Goal: Task Accomplishment & Management: Use online tool/utility

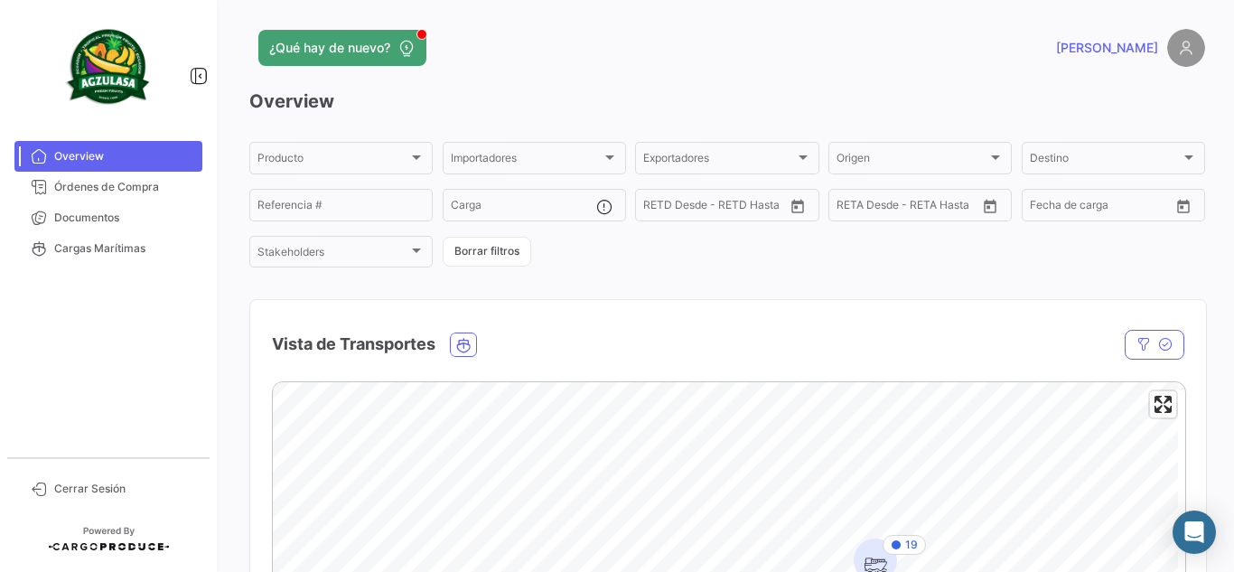
drag, startPoint x: 99, startPoint y: 216, endPoint x: 210, endPoint y: 192, distance: 112.7
click at [99, 216] on span "Documentos" at bounding box center [124, 218] width 141 height 16
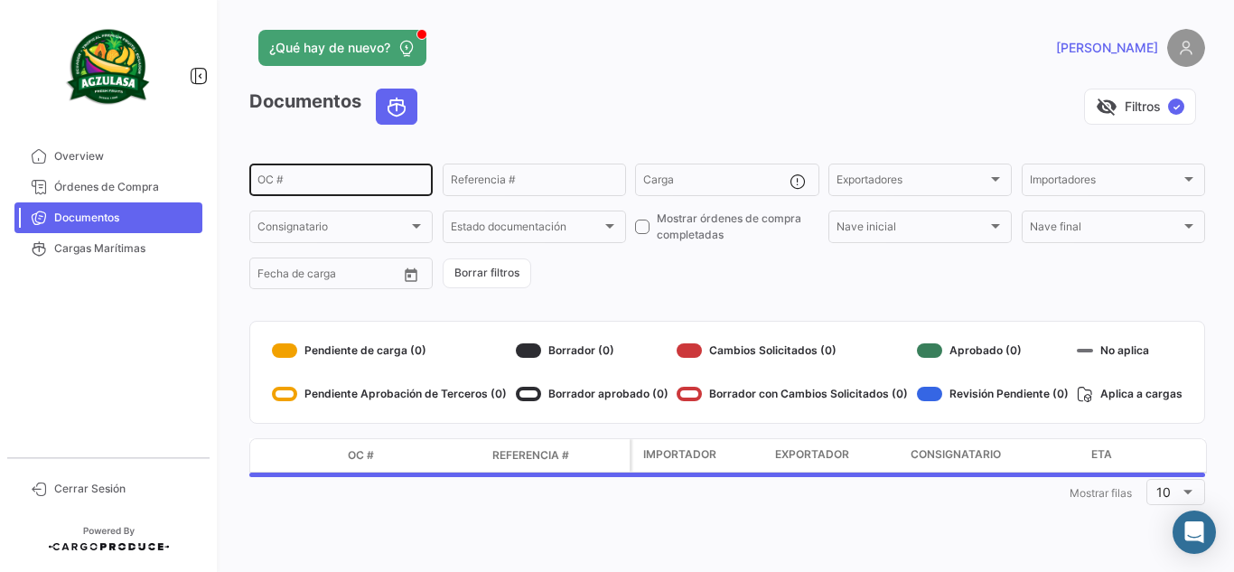
click at [350, 171] on div "OC #" at bounding box center [341, 178] width 167 height 35
paste input "GQL0414453"
type input "GQL0414453"
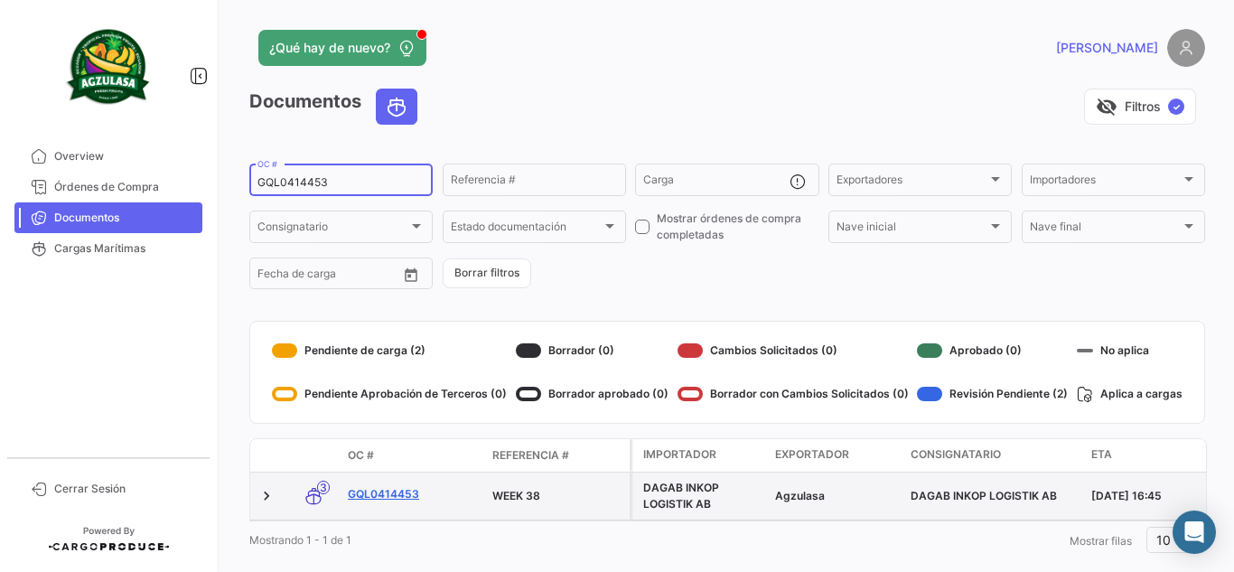
click at [403, 491] on link "GQL0414453" at bounding box center [413, 494] width 130 height 16
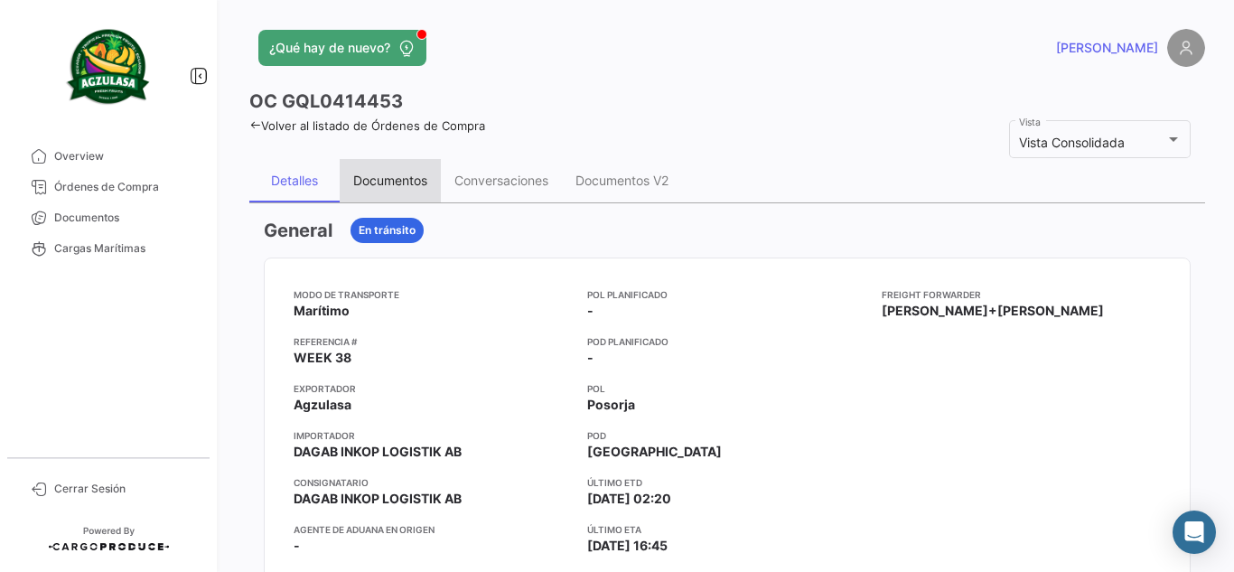
click at [404, 188] on div "Documentos" at bounding box center [390, 180] width 74 height 15
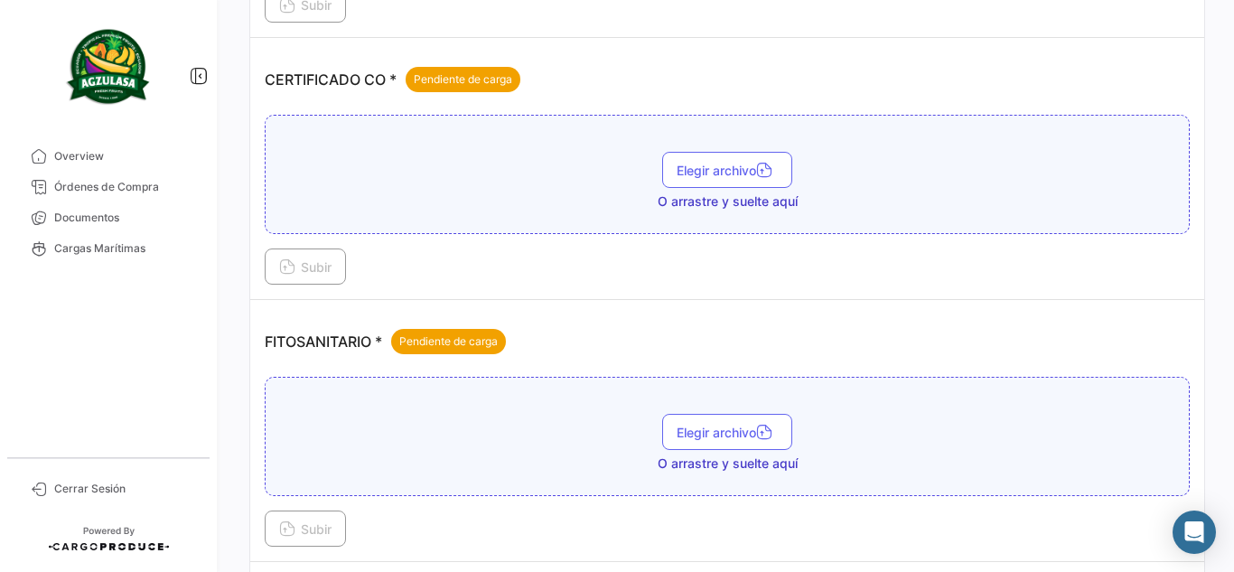
scroll to position [723, 0]
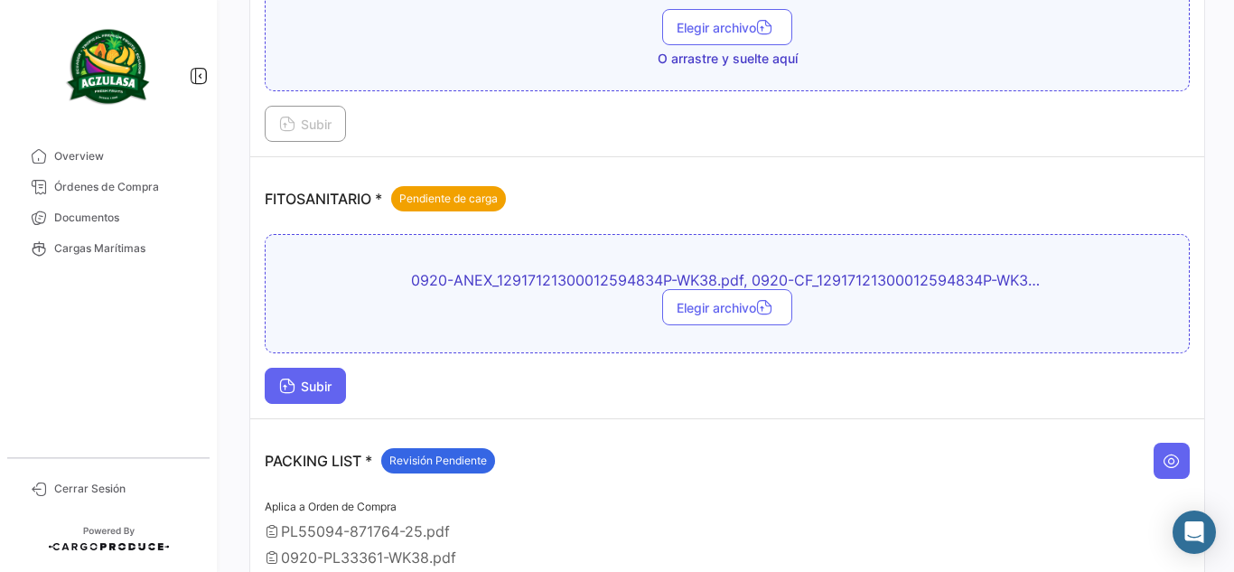
click at [307, 374] on button "Subir" at bounding box center [305, 386] width 81 height 36
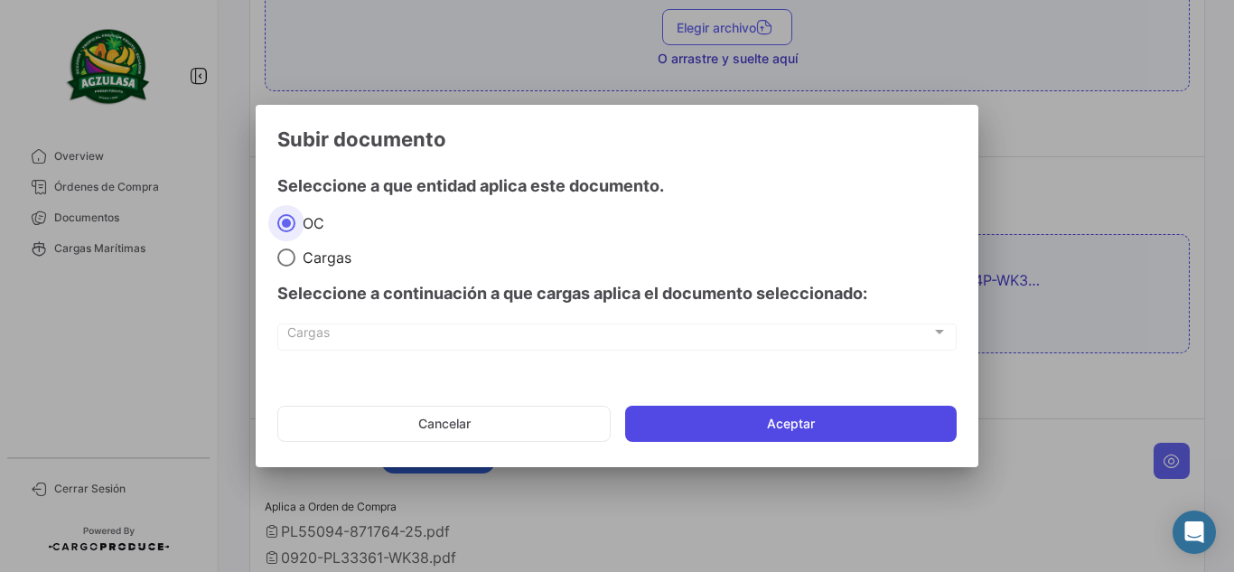
click at [788, 430] on button "Aceptar" at bounding box center [791, 424] width 332 height 36
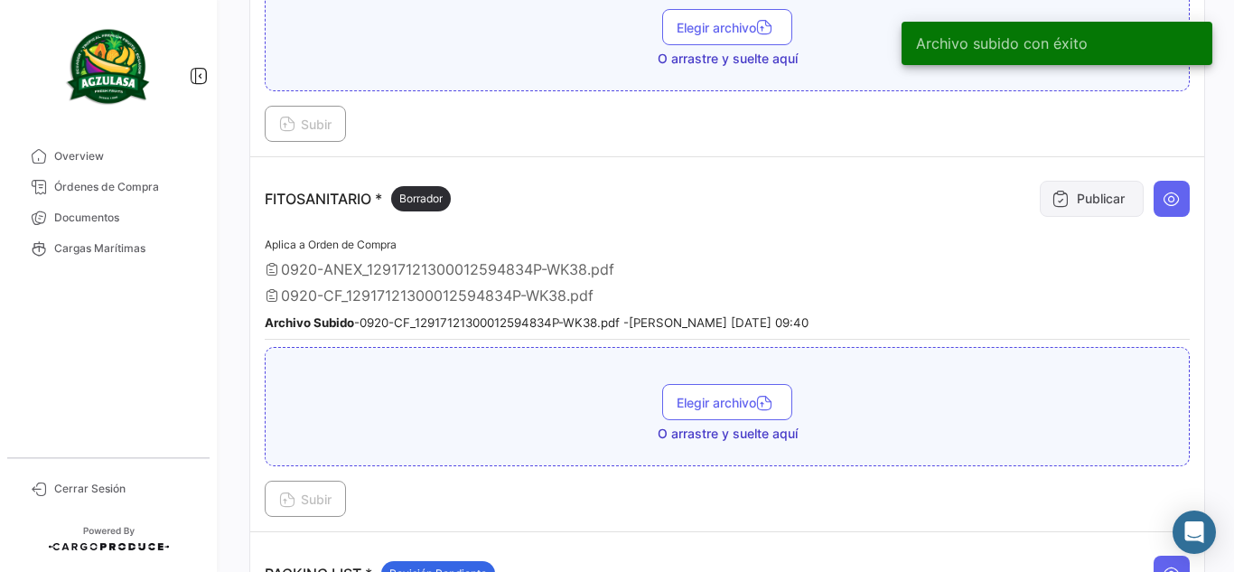
click at [1096, 194] on button "Publicar" at bounding box center [1092, 199] width 104 height 36
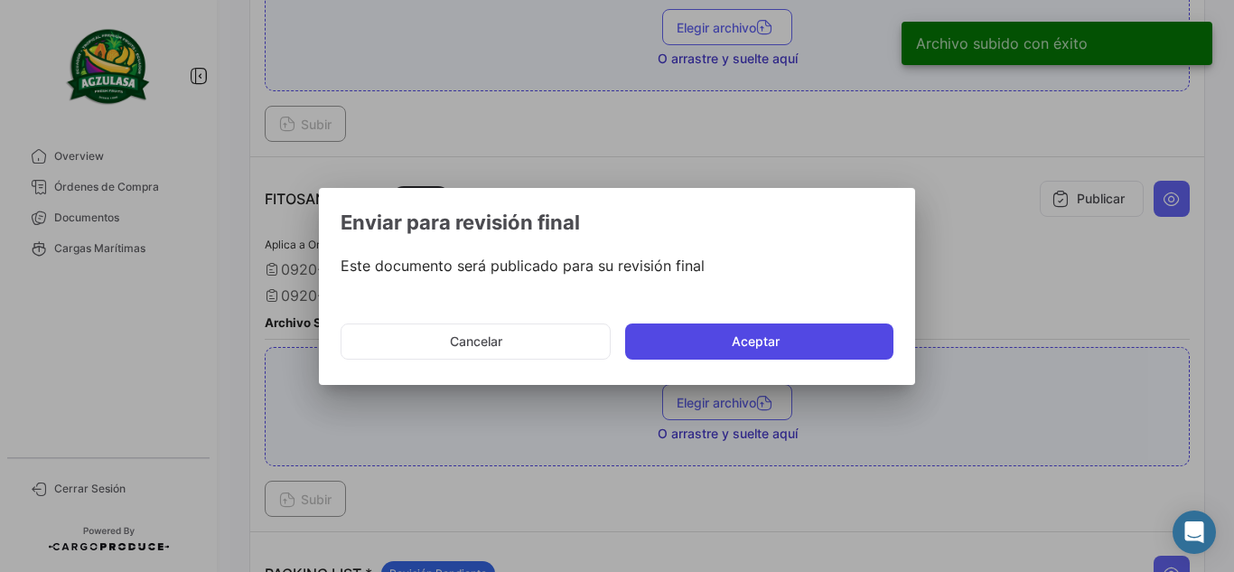
click at [787, 349] on button "Aceptar" at bounding box center [759, 342] width 268 height 36
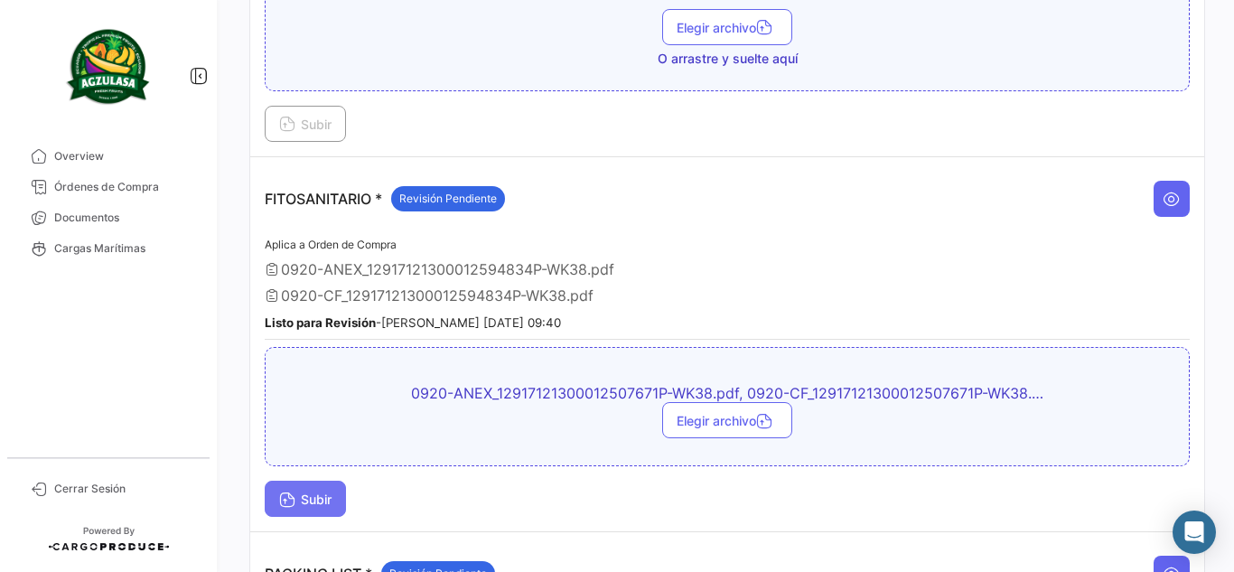
click at [342, 499] on button "Subir" at bounding box center [305, 499] width 81 height 36
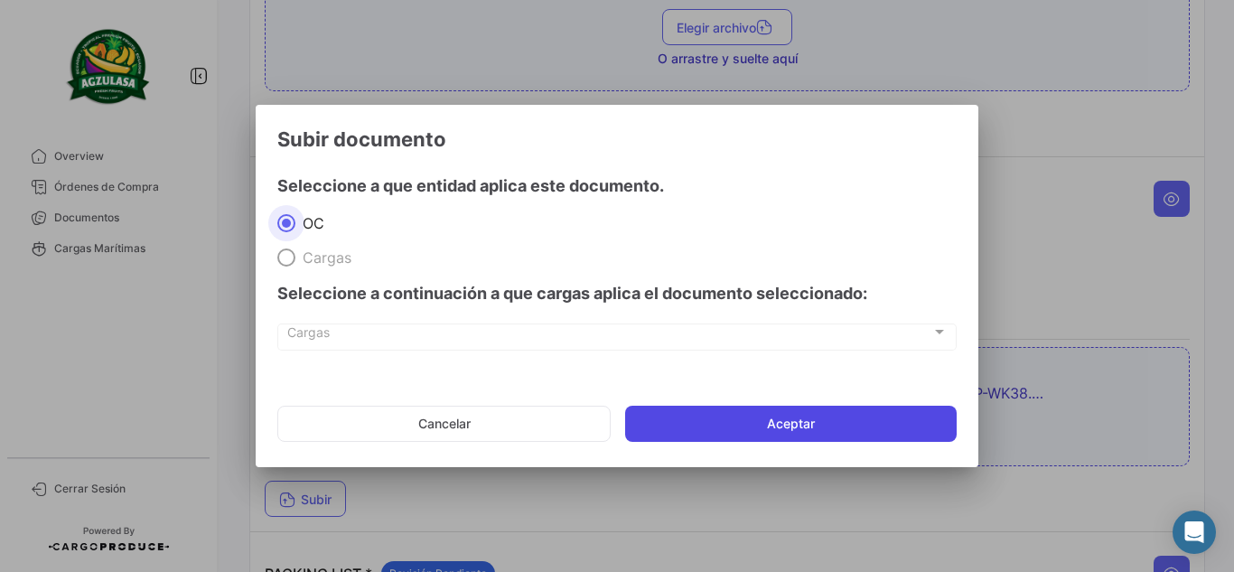
click at [795, 415] on button "Aceptar" at bounding box center [791, 424] width 332 height 36
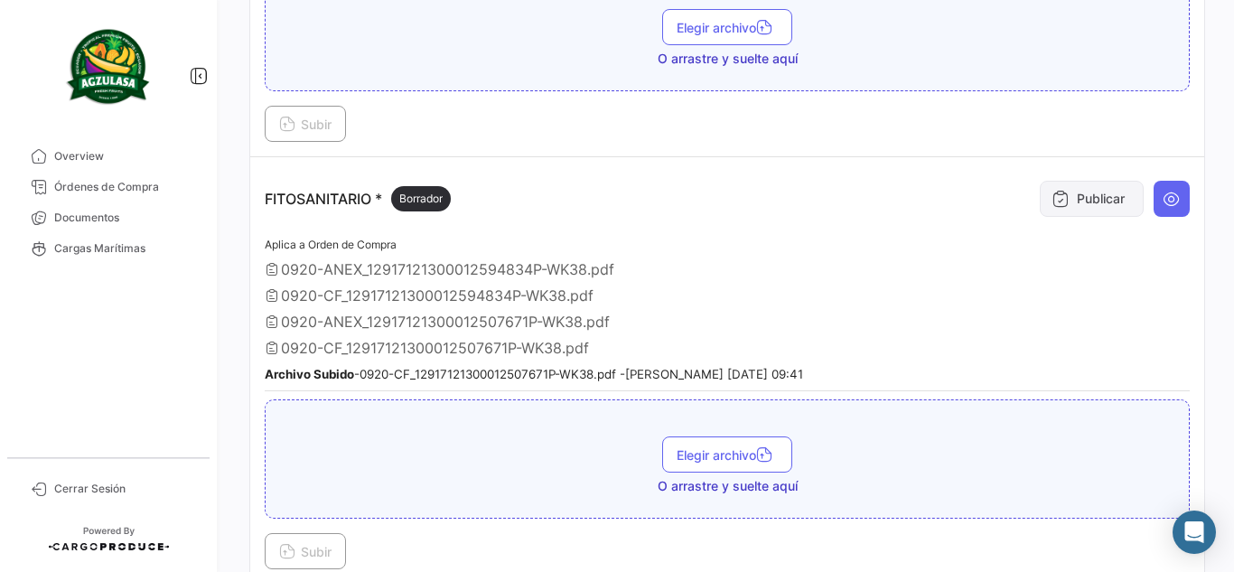
click at [1113, 189] on button "Publicar" at bounding box center [1092, 199] width 104 height 36
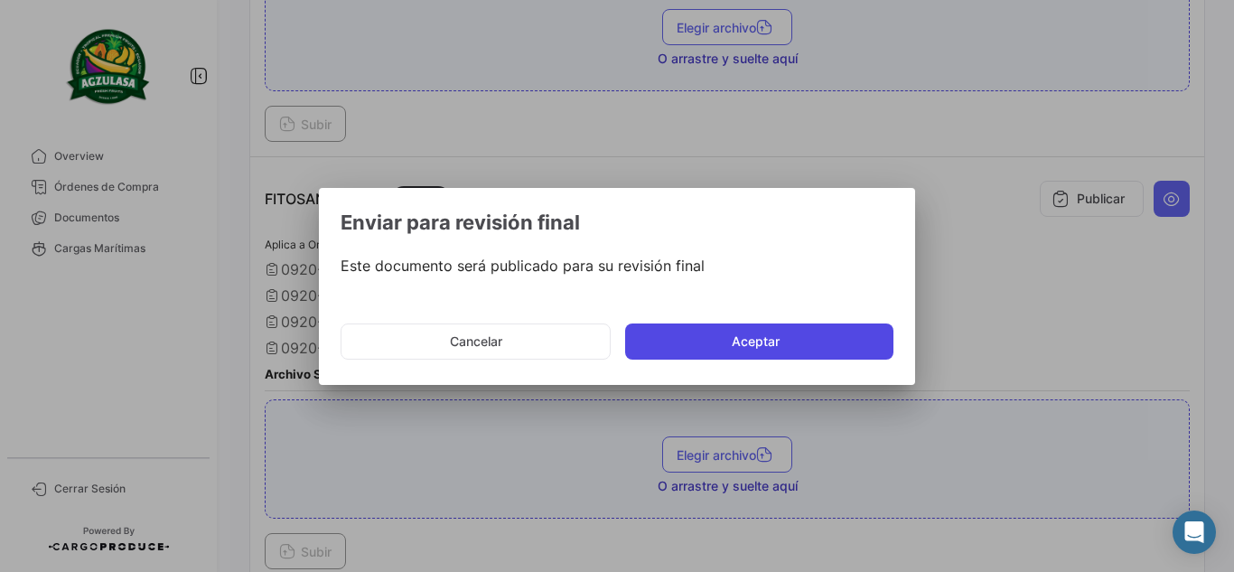
click at [708, 338] on button "Aceptar" at bounding box center [759, 342] width 268 height 36
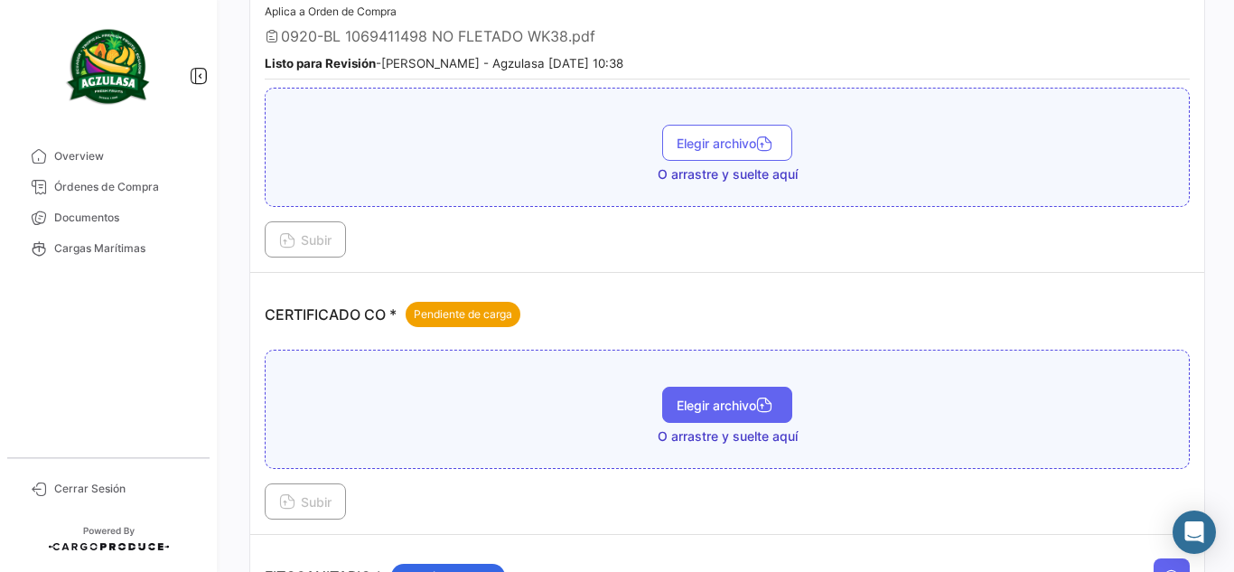
scroll to position [335, 0]
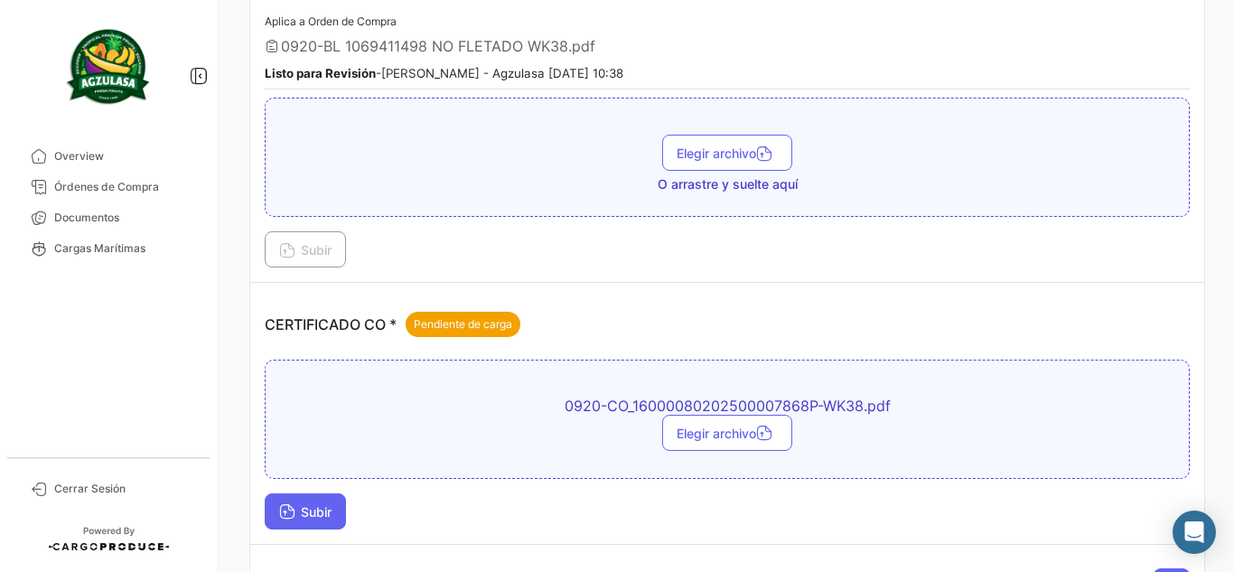
click at [313, 513] on span "Subir" at bounding box center [305, 511] width 52 height 15
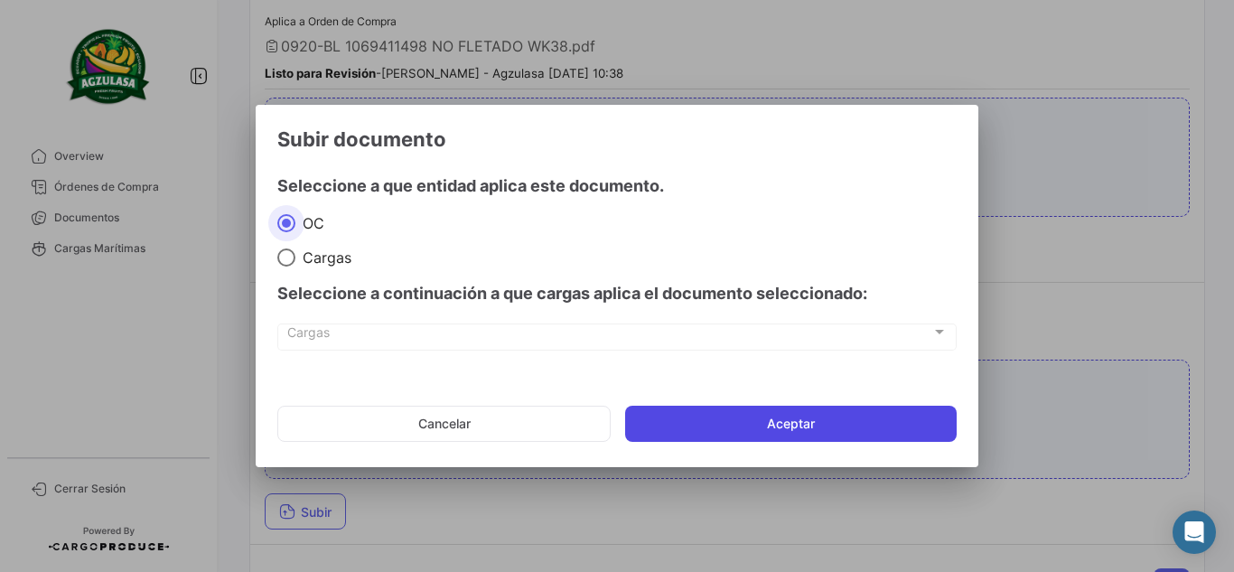
click at [802, 418] on button "Aceptar" at bounding box center [791, 424] width 332 height 36
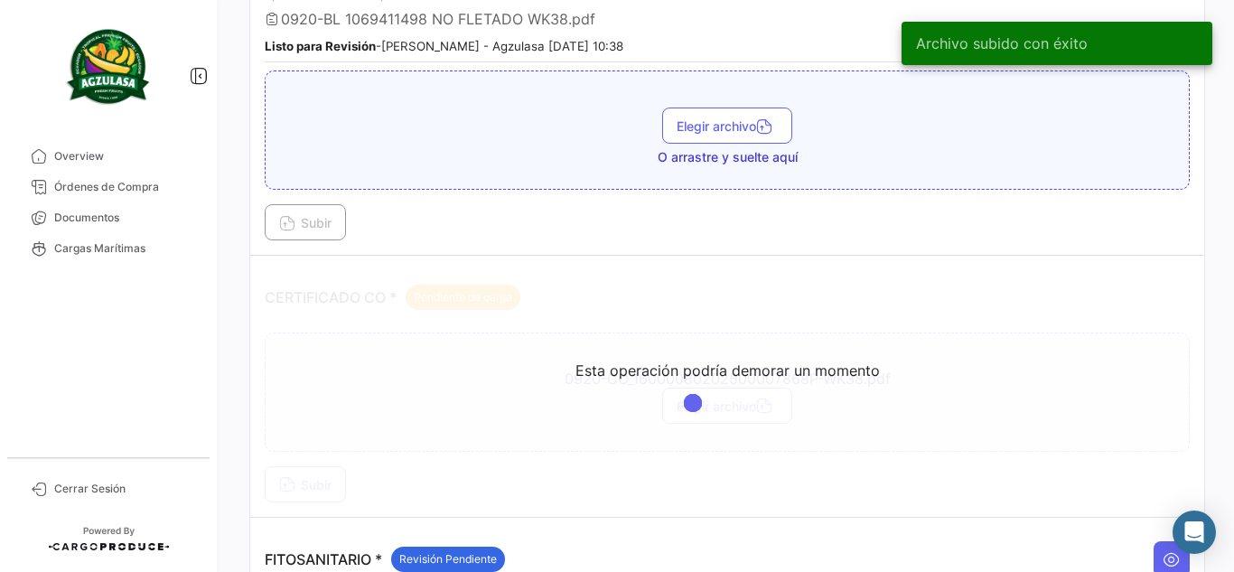
scroll to position [361, 0]
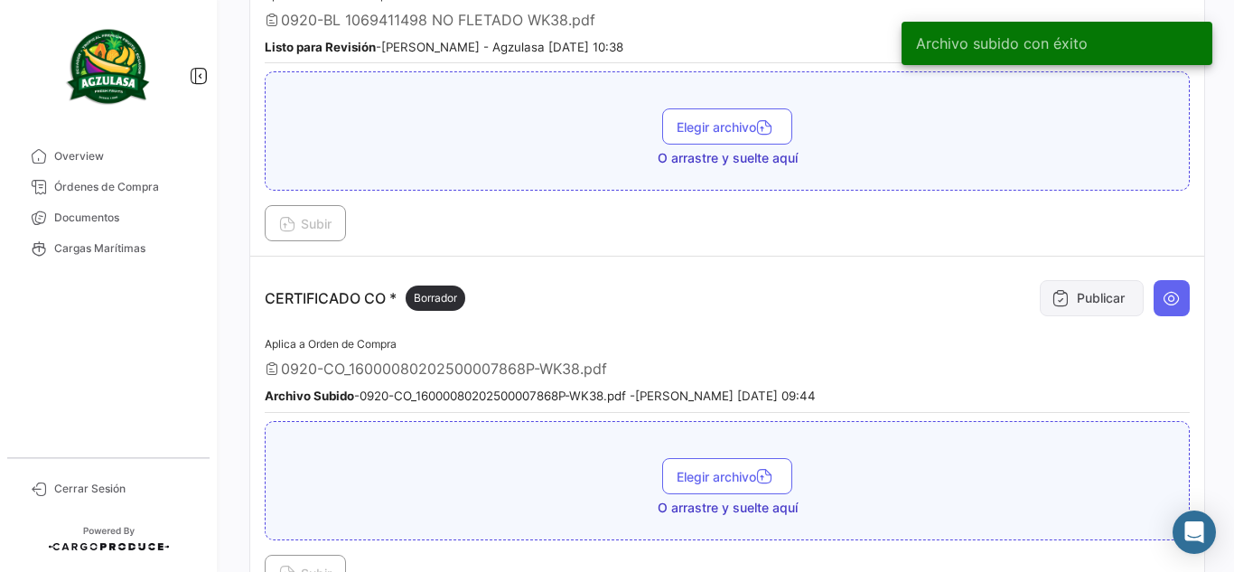
click at [1075, 307] on button "Publicar" at bounding box center [1092, 298] width 104 height 36
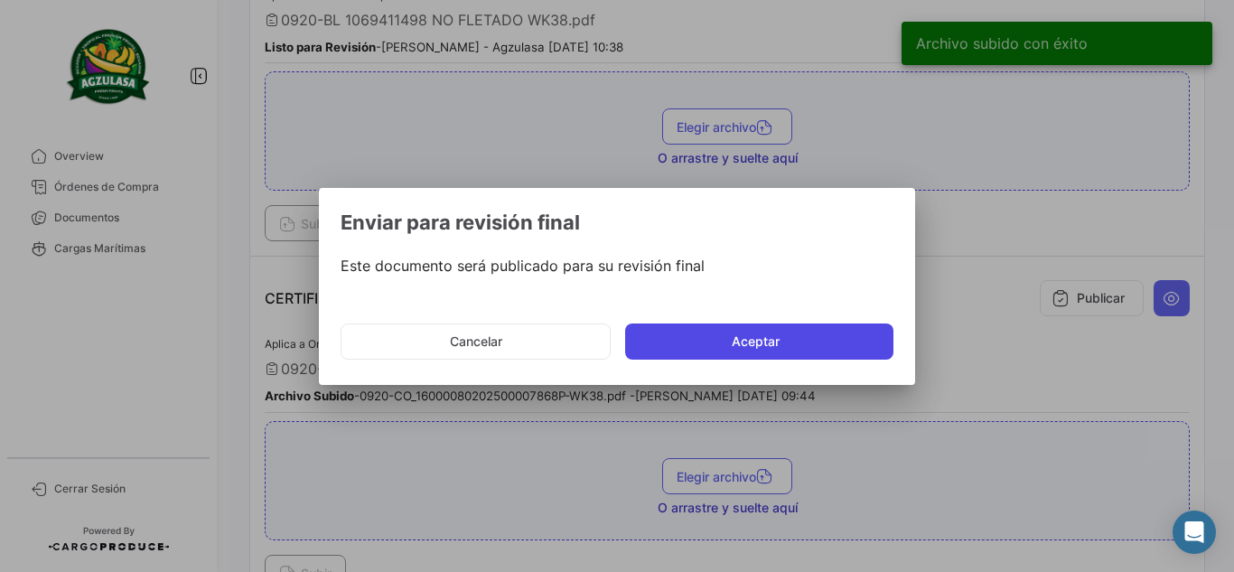
click at [709, 353] on button "Aceptar" at bounding box center [759, 342] width 268 height 36
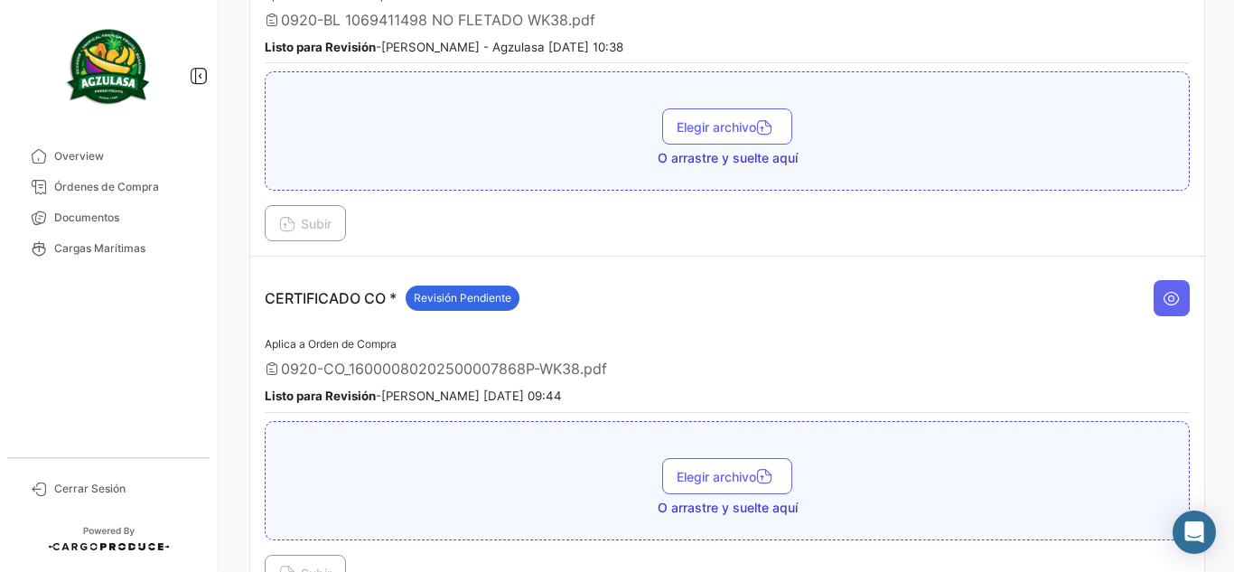
scroll to position [0, 0]
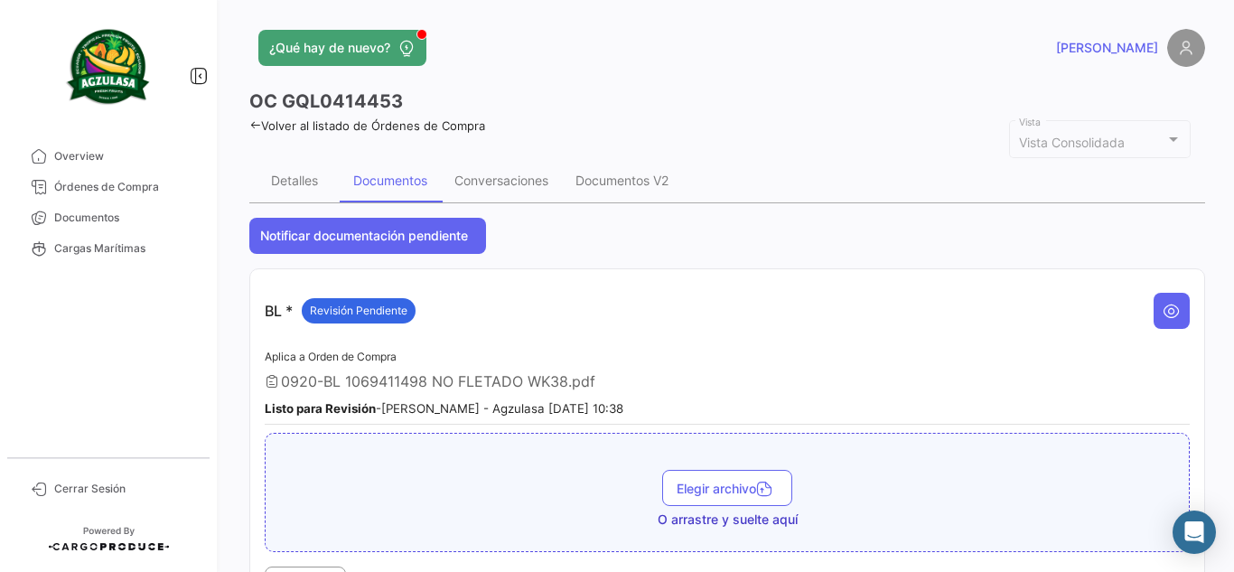
click at [1169, 139] on div at bounding box center [1173, 139] width 9 height 5
click at [131, 221] on span "Documentos" at bounding box center [124, 218] width 141 height 16
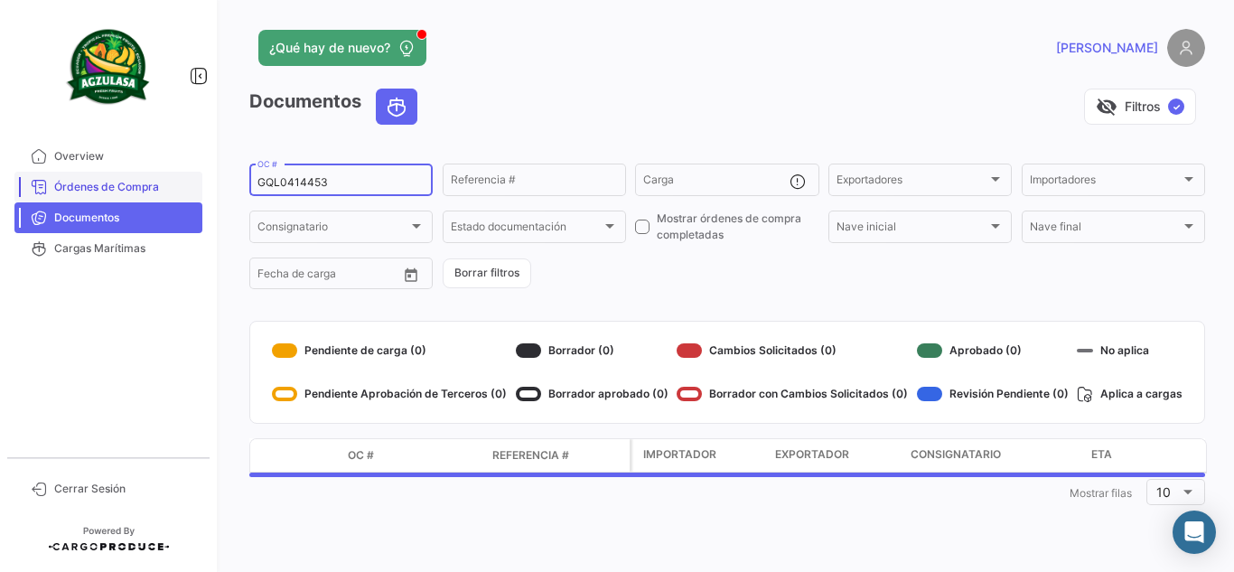
drag, startPoint x: 345, startPoint y: 186, endPoint x: 155, endPoint y: 184, distance: 189.8
click at [159, 185] on mat-sidenav-container "Overview Órdenes de Compra Documentos Cargas Marítimas Cerrar Sesión ¿Qué hay d…" at bounding box center [617, 286] width 1234 height 572
paste input "40"
type input "GQL0414440"
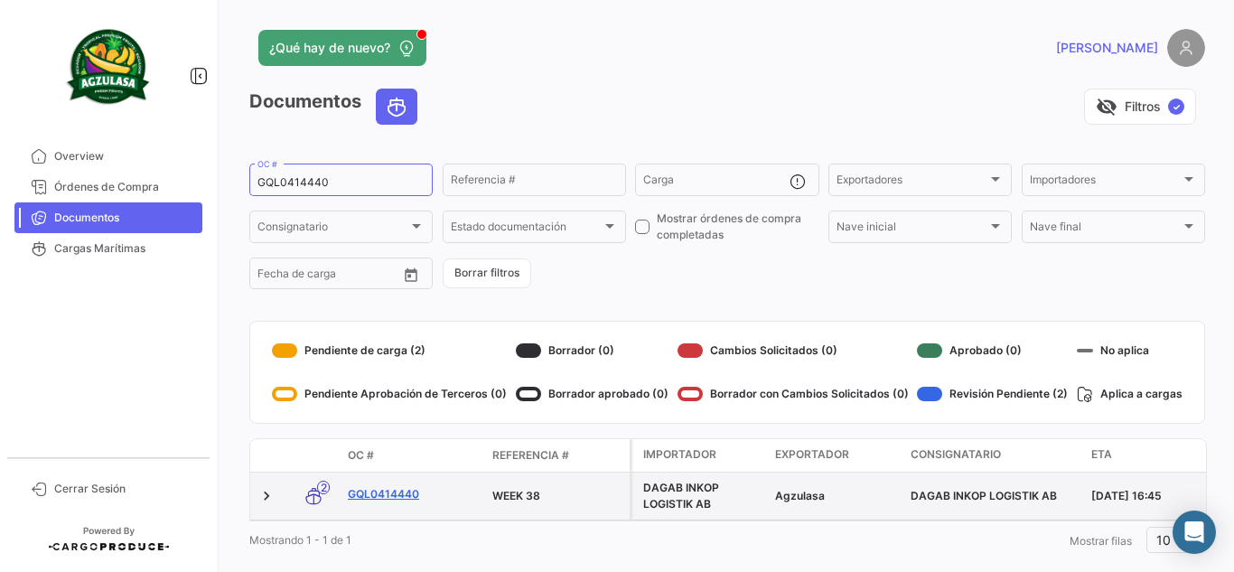
click at [383, 492] on link "GQL0414440" at bounding box center [413, 494] width 130 height 16
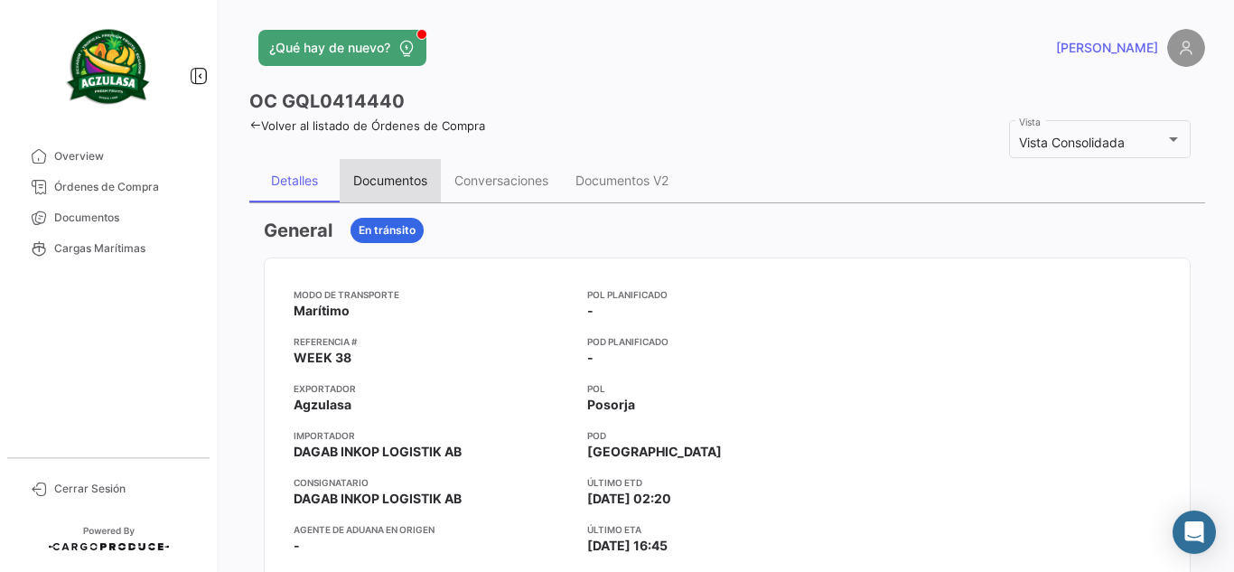
click at [382, 183] on div "Documentos" at bounding box center [390, 180] width 74 height 15
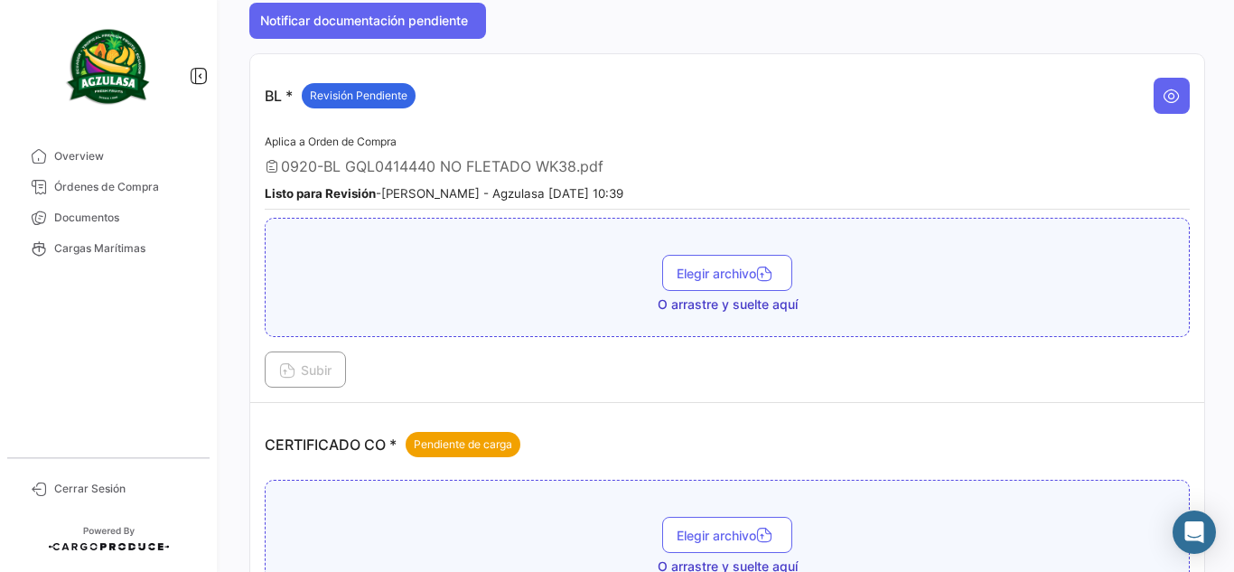
scroll to position [452, 0]
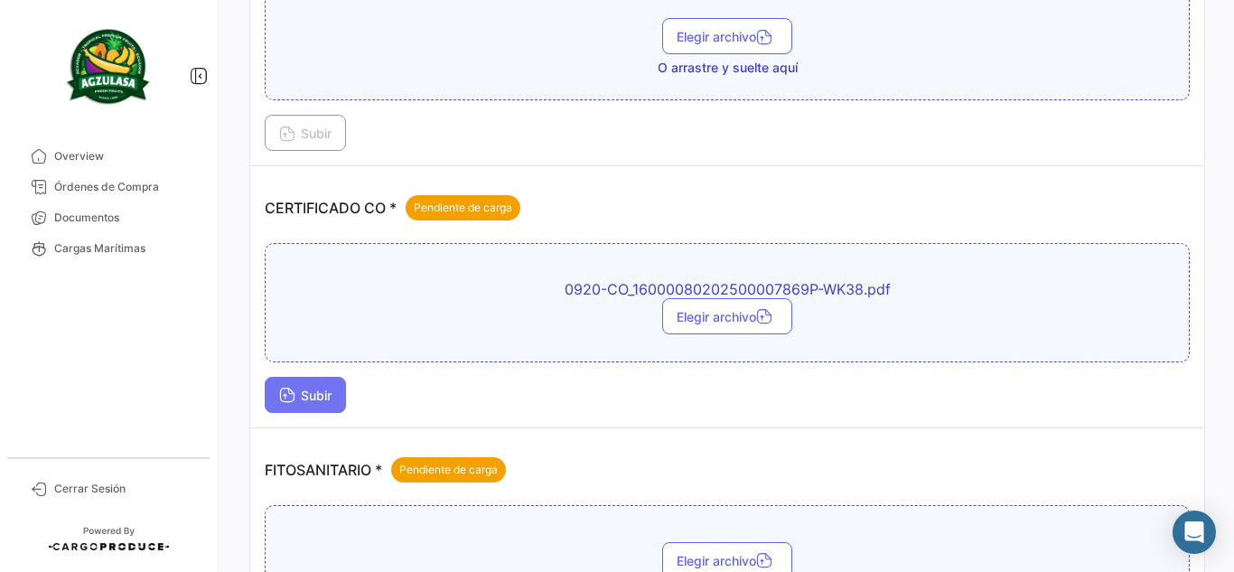
click at [325, 383] on button "Subir" at bounding box center [305, 395] width 81 height 36
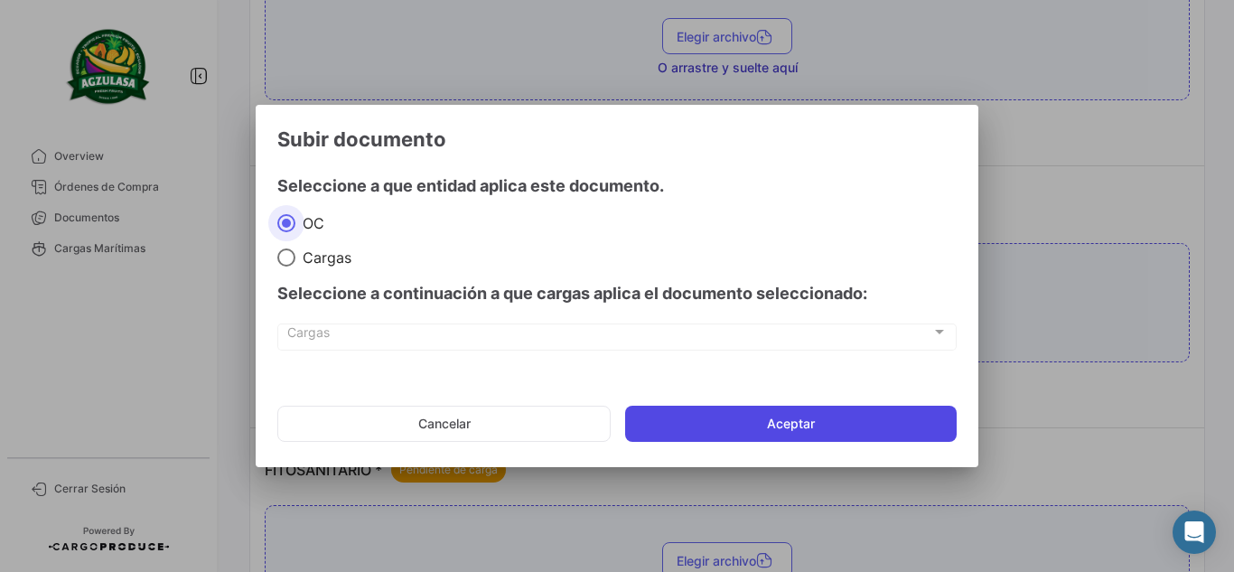
click at [735, 410] on button "Aceptar" at bounding box center [791, 424] width 332 height 36
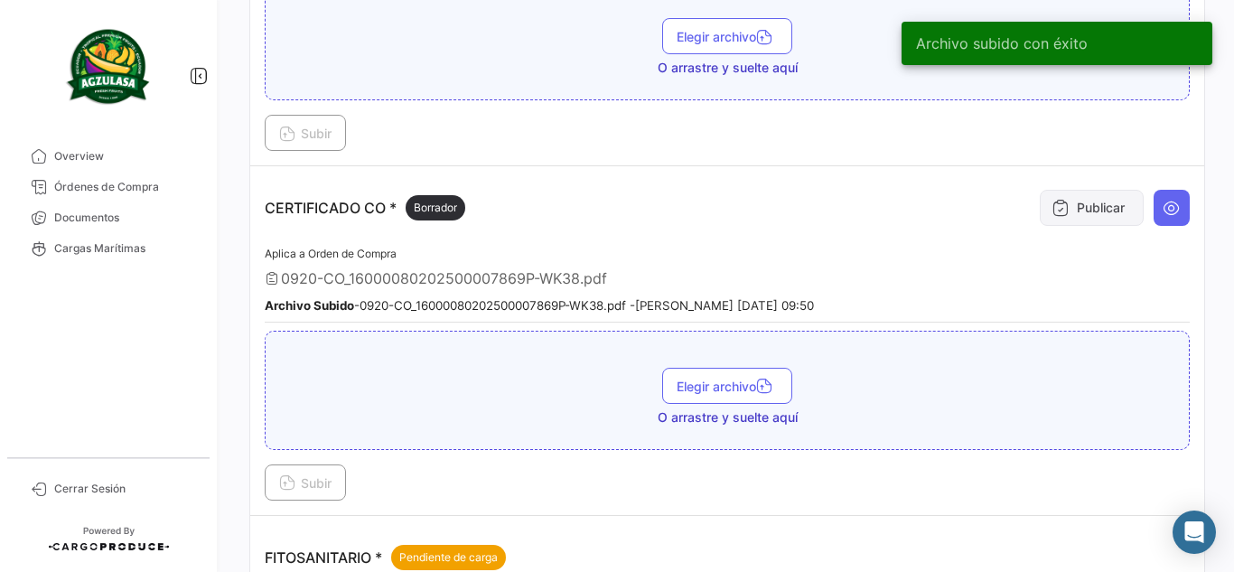
click at [1052, 212] on icon at bounding box center [1061, 208] width 18 height 18
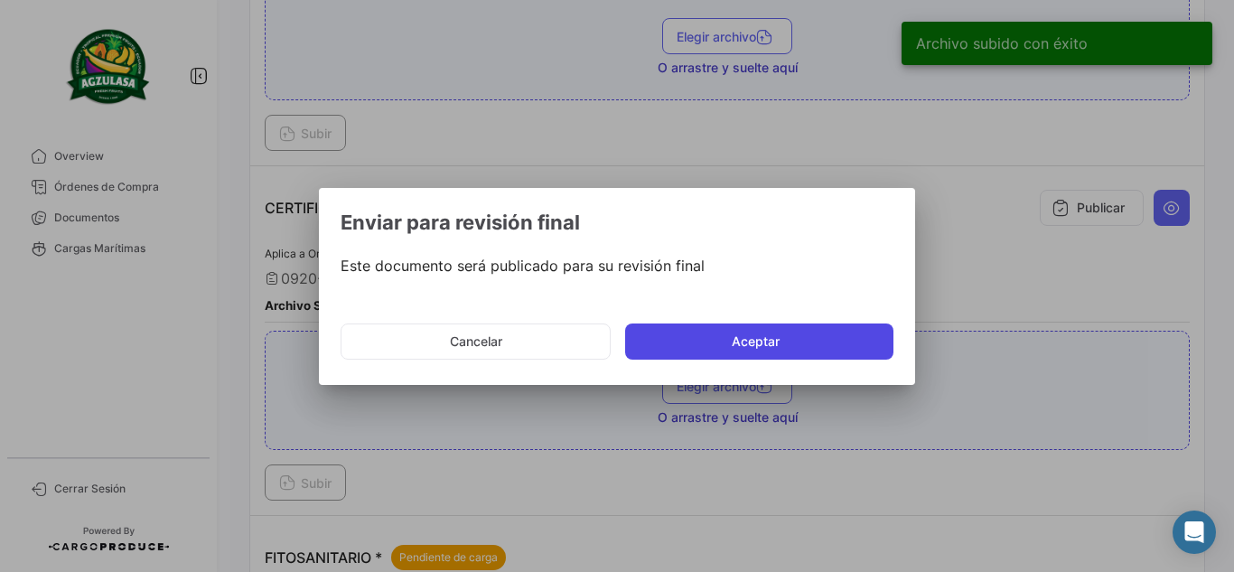
click at [840, 335] on button "Aceptar" at bounding box center [759, 342] width 268 height 36
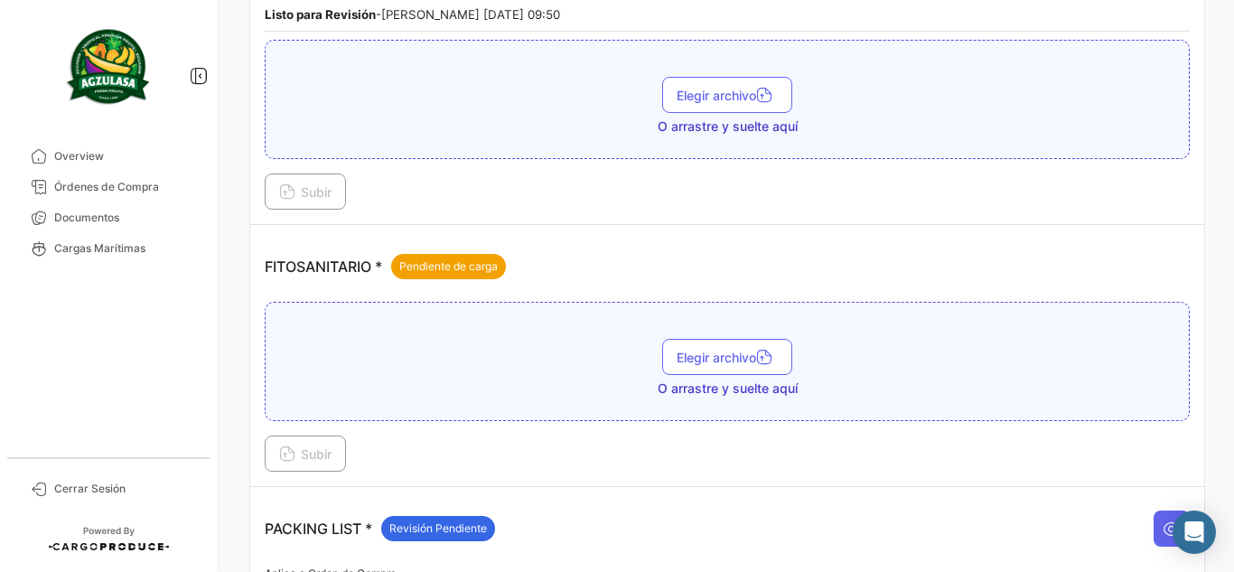
scroll to position [904, 0]
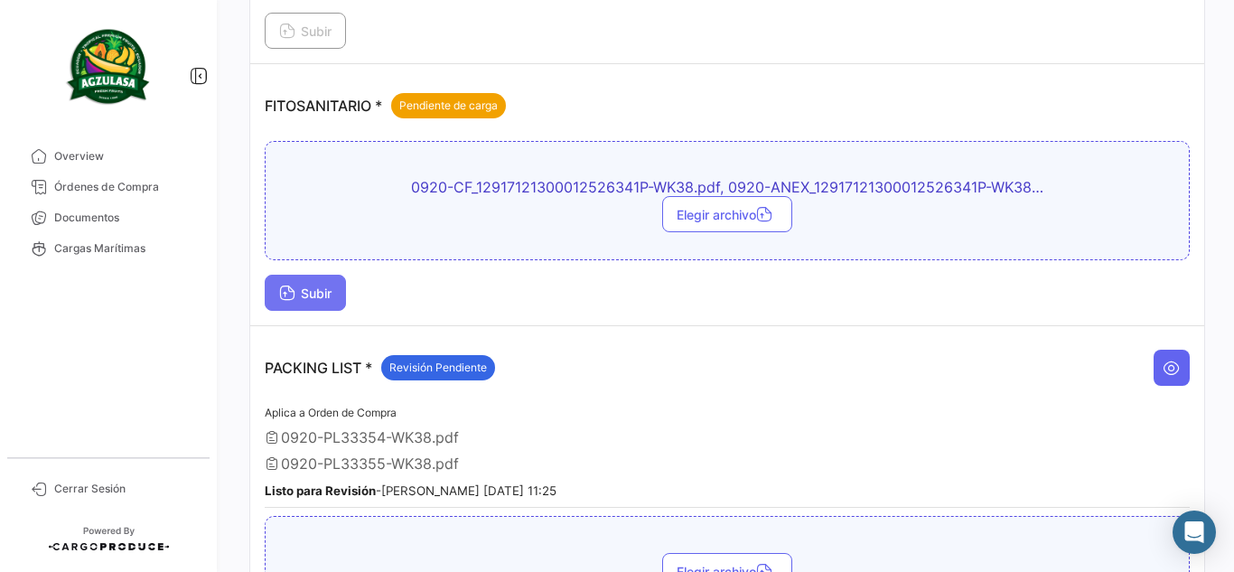
click at [333, 303] on button "Subir" at bounding box center [305, 293] width 81 height 36
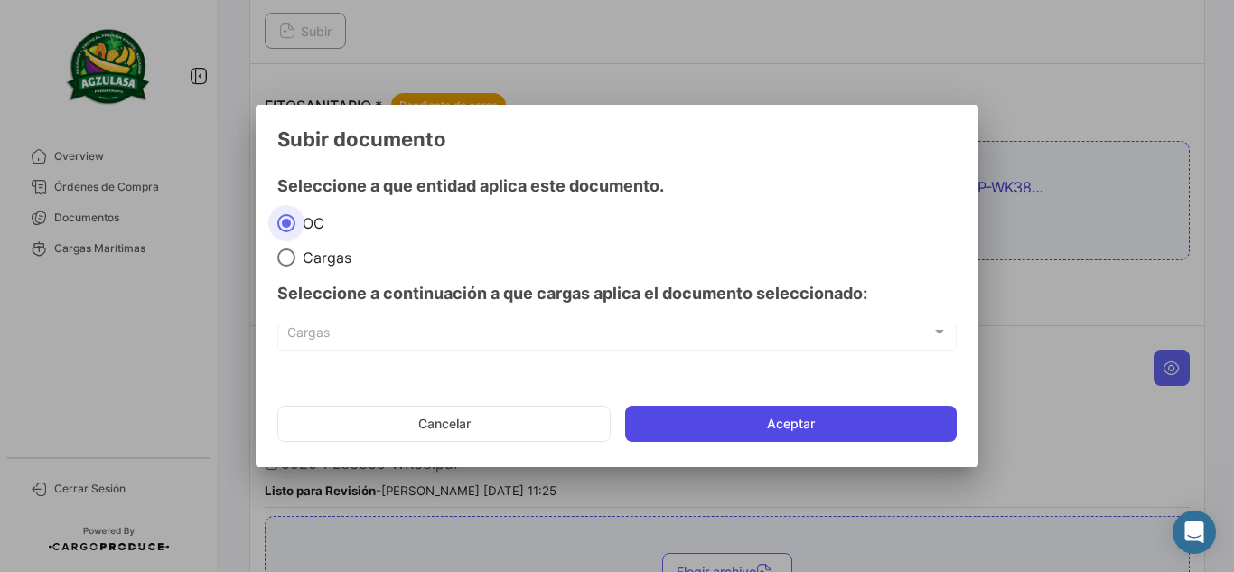
click at [822, 427] on button "Aceptar" at bounding box center [791, 424] width 332 height 36
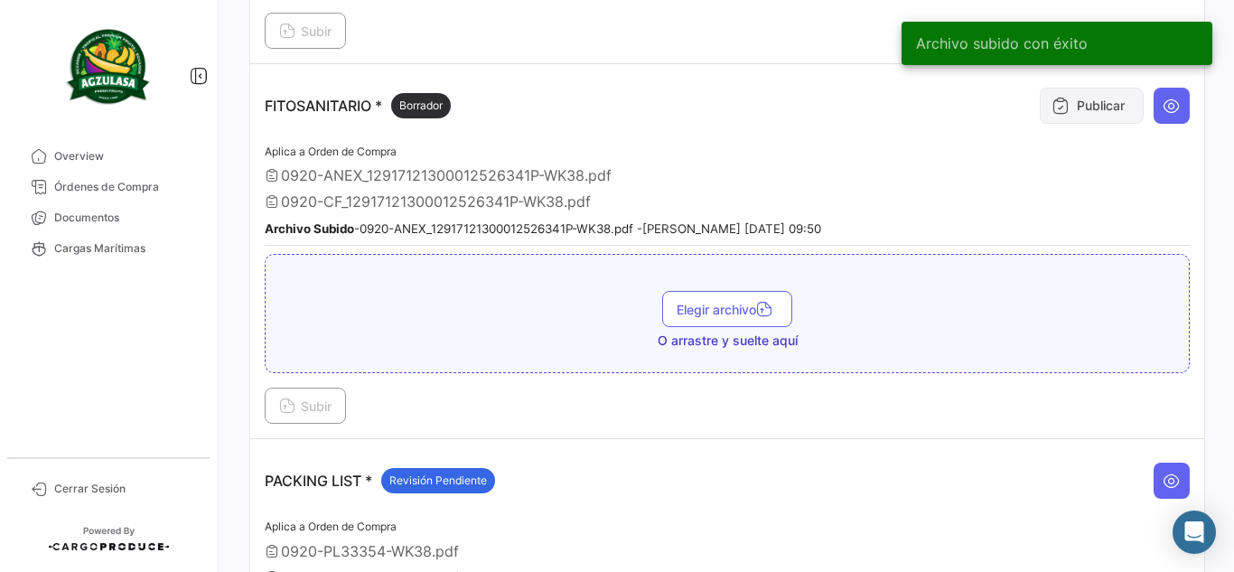
click at [1040, 117] on button "Publicar" at bounding box center [1092, 106] width 104 height 36
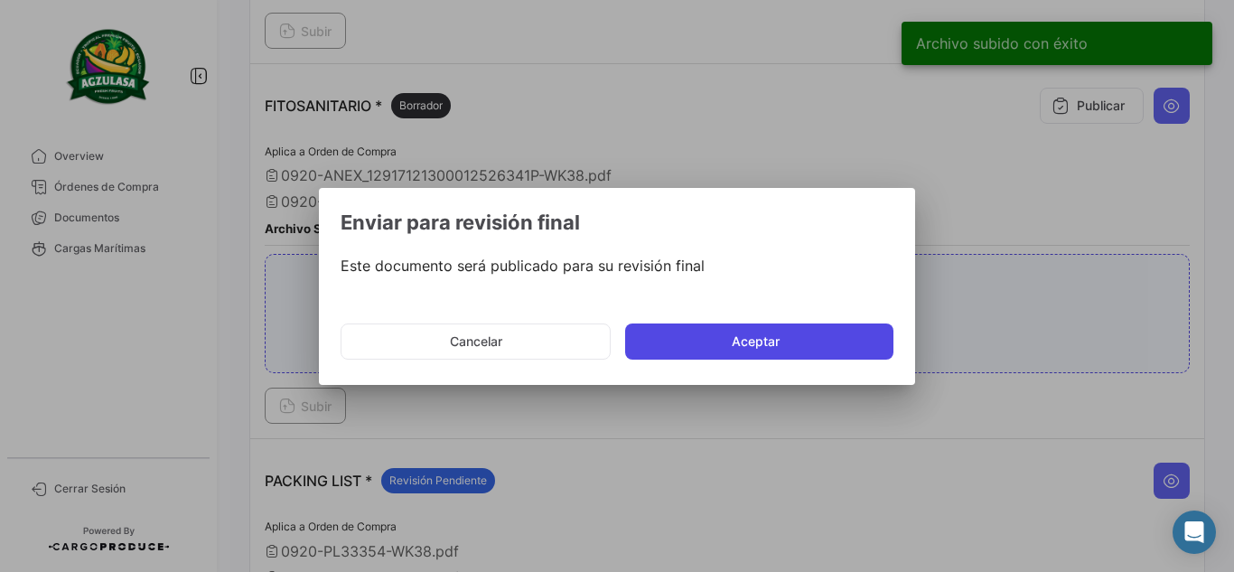
click at [828, 336] on button "Aceptar" at bounding box center [759, 342] width 268 height 36
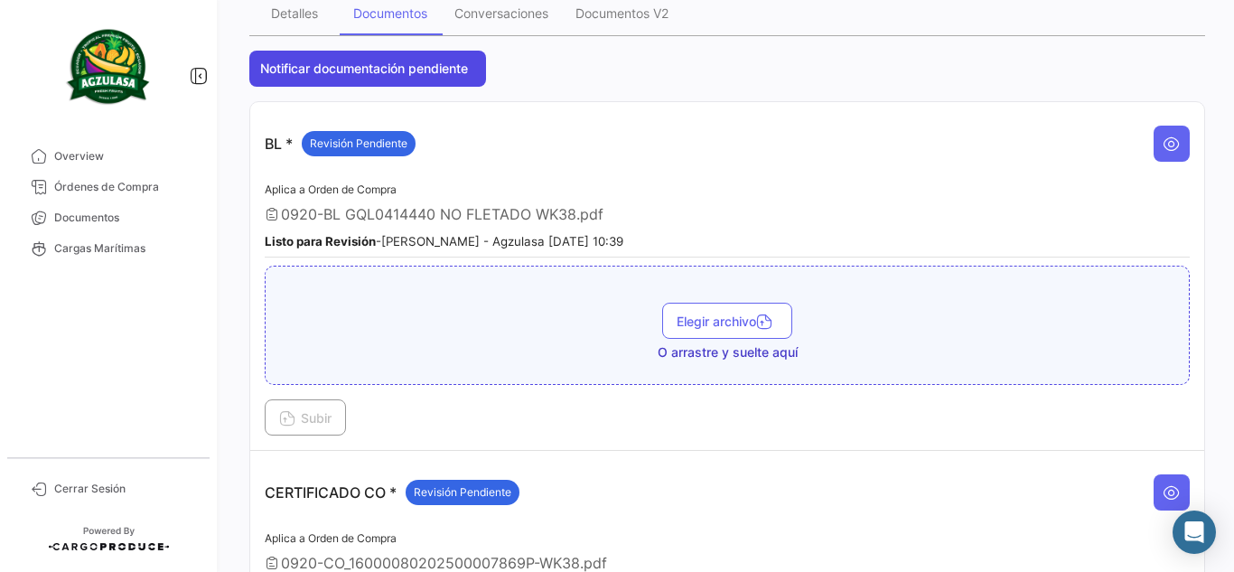
scroll to position [0, 0]
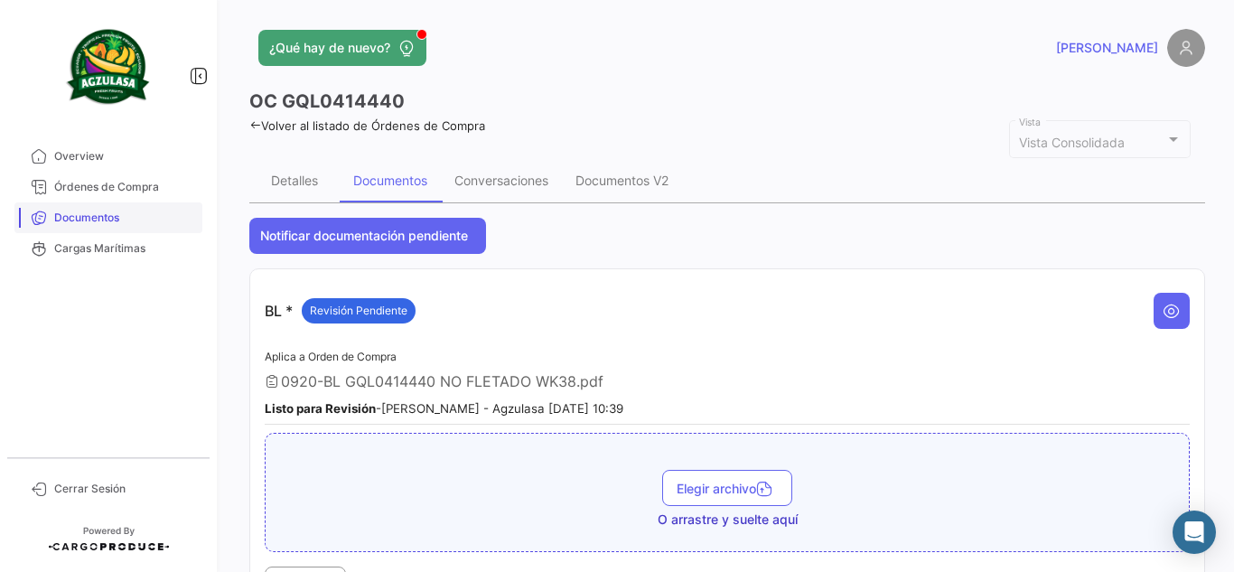
click at [117, 226] on link "Documentos" at bounding box center [108, 217] width 188 height 31
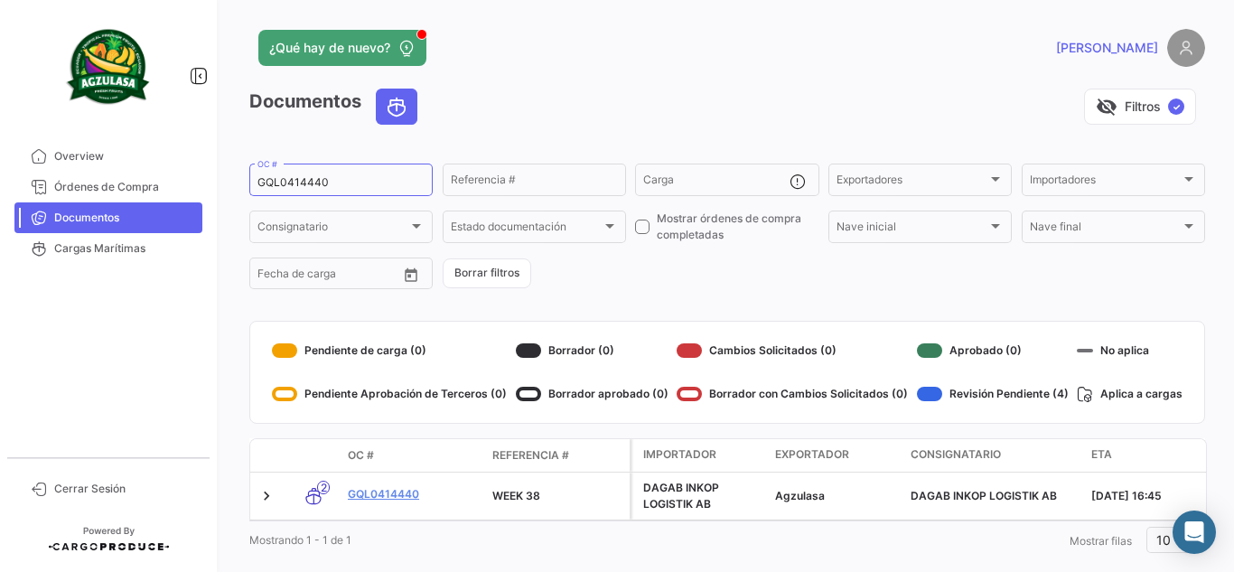
drag, startPoint x: 374, startPoint y: 181, endPoint x: 0, endPoint y: 152, distance: 375.2
click at [0, 152] on mat-sidenav-container "Overview Órdenes de Compra Documentos Cargas Marítimas Cerrar Sesión ¿Qué hay d…" at bounding box center [617, 286] width 1234 height 572
paste input "EBKG14204218"
type input "EBKG14204218"
click at [502, 147] on app-list-header "Documentos visibility_off Filtros ✓ EBKG14204218 OC # Referencia # Carga Export…" at bounding box center [727, 190] width 956 height 203
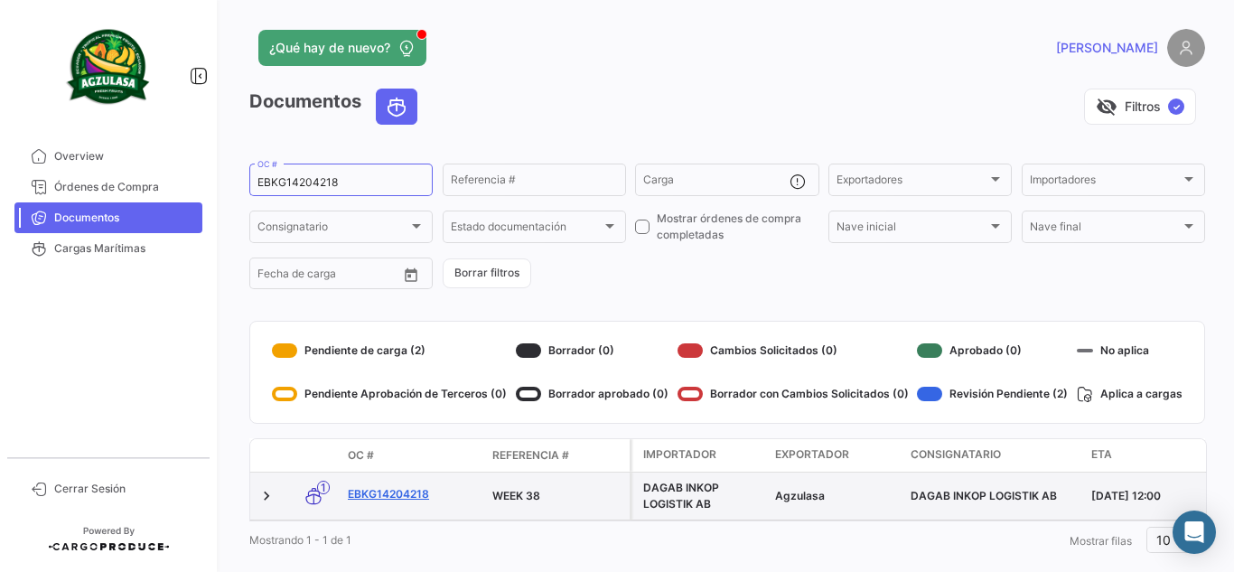
click at [400, 492] on link "EBKG14204218" at bounding box center [413, 494] width 130 height 16
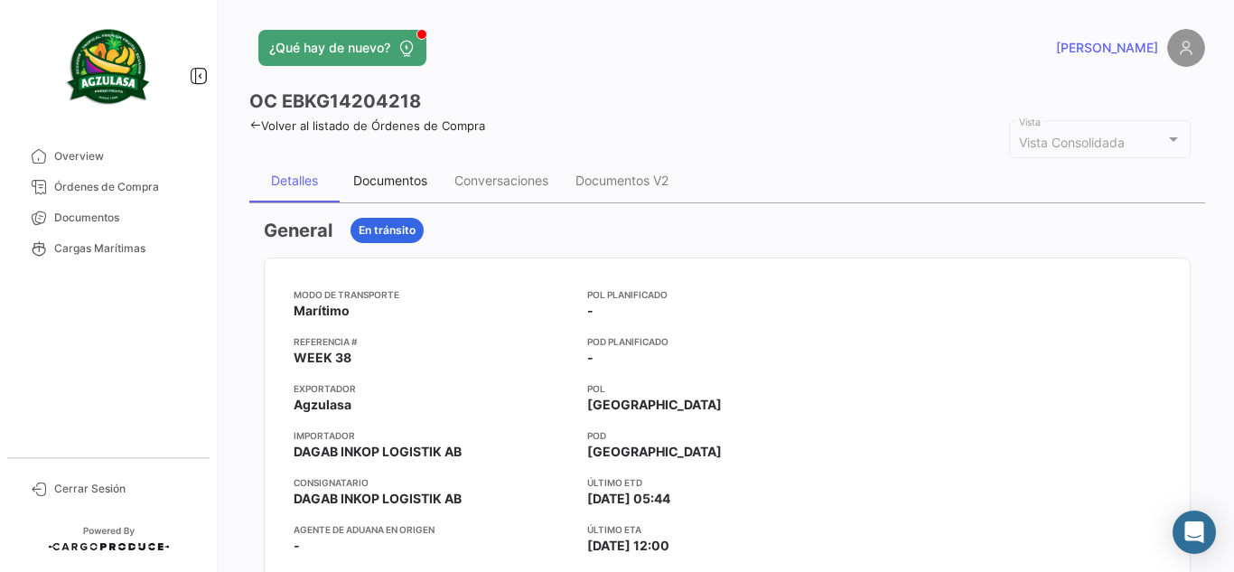
click at [382, 182] on div "Documentos" at bounding box center [390, 180] width 74 height 15
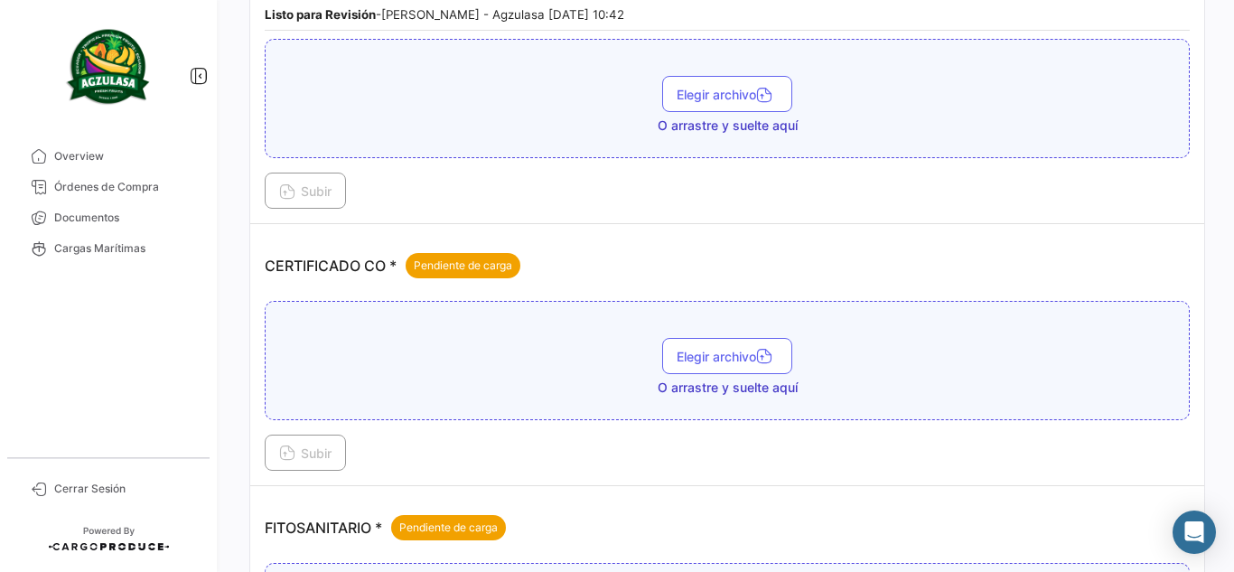
scroll to position [452, 0]
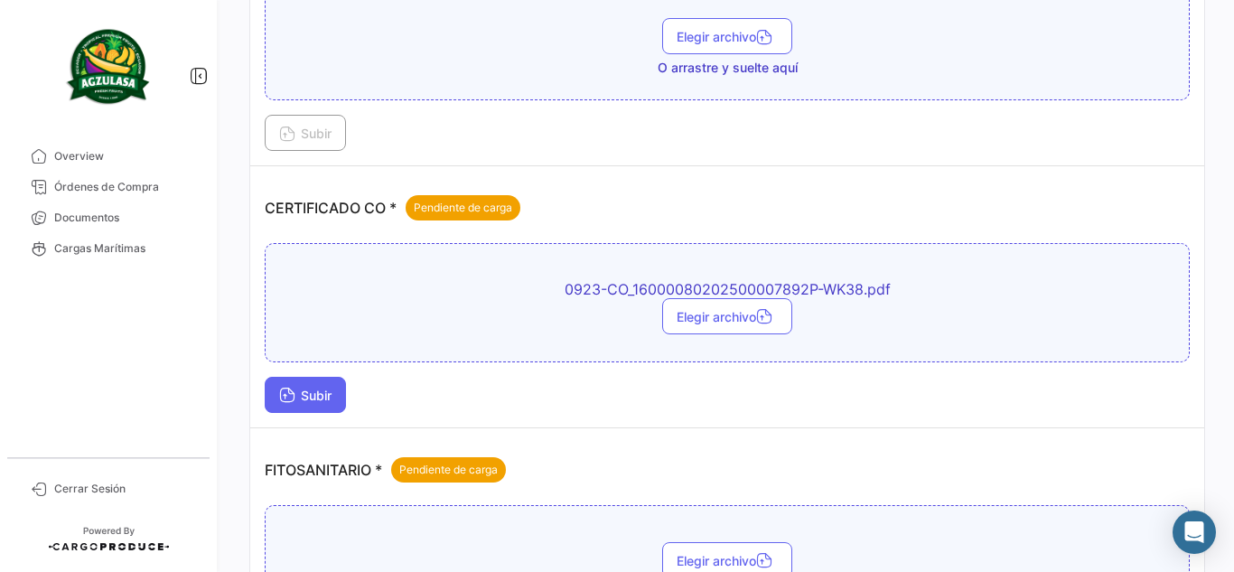
click at [322, 387] on button "Subir" at bounding box center [305, 395] width 81 height 36
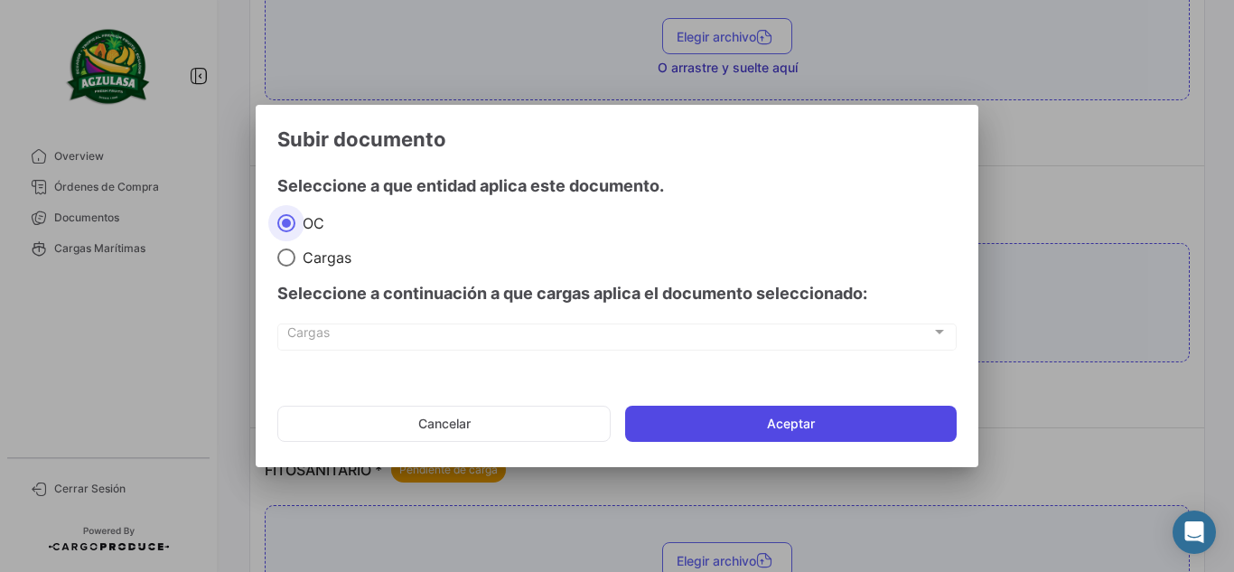
click at [814, 436] on button "Aceptar" at bounding box center [791, 424] width 332 height 36
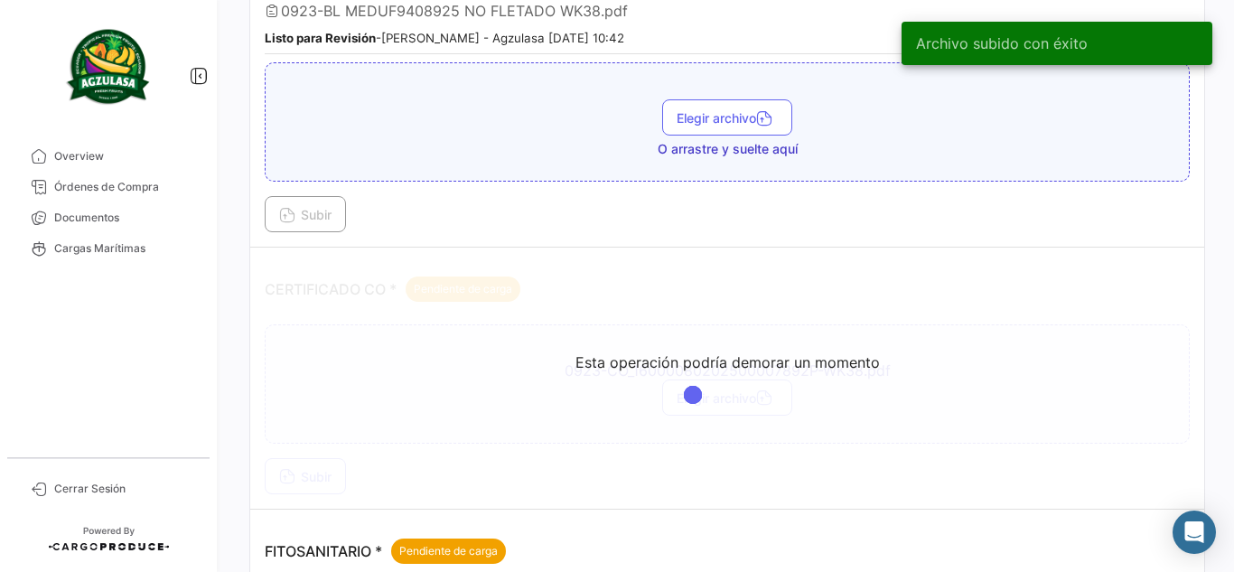
scroll to position [361, 0]
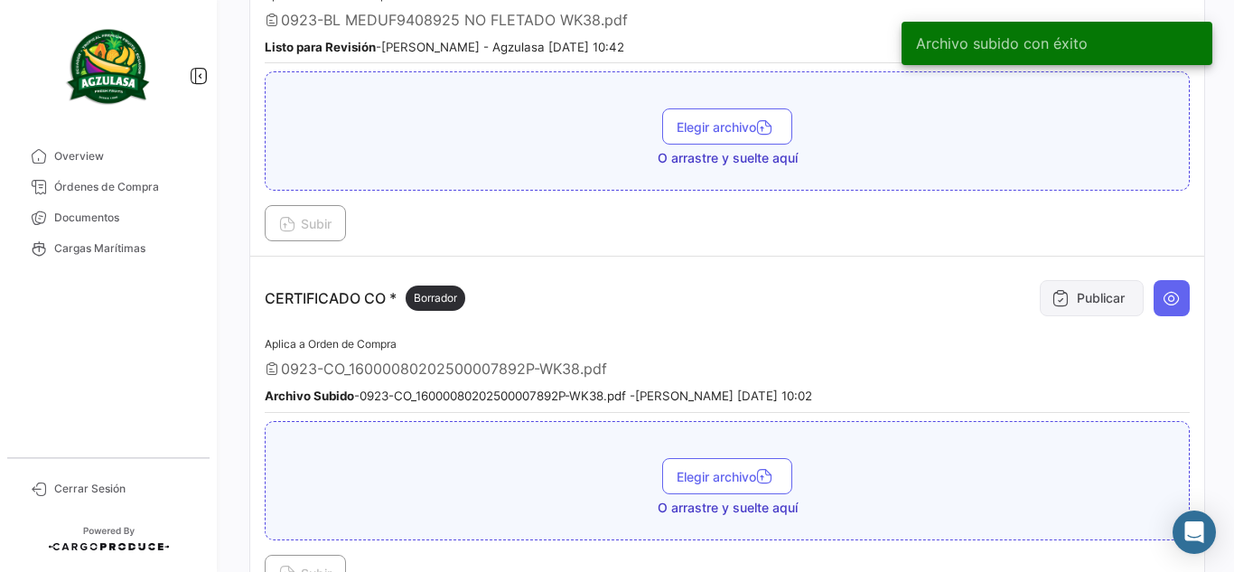
click at [1070, 310] on button "Publicar" at bounding box center [1092, 298] width 104 height 36
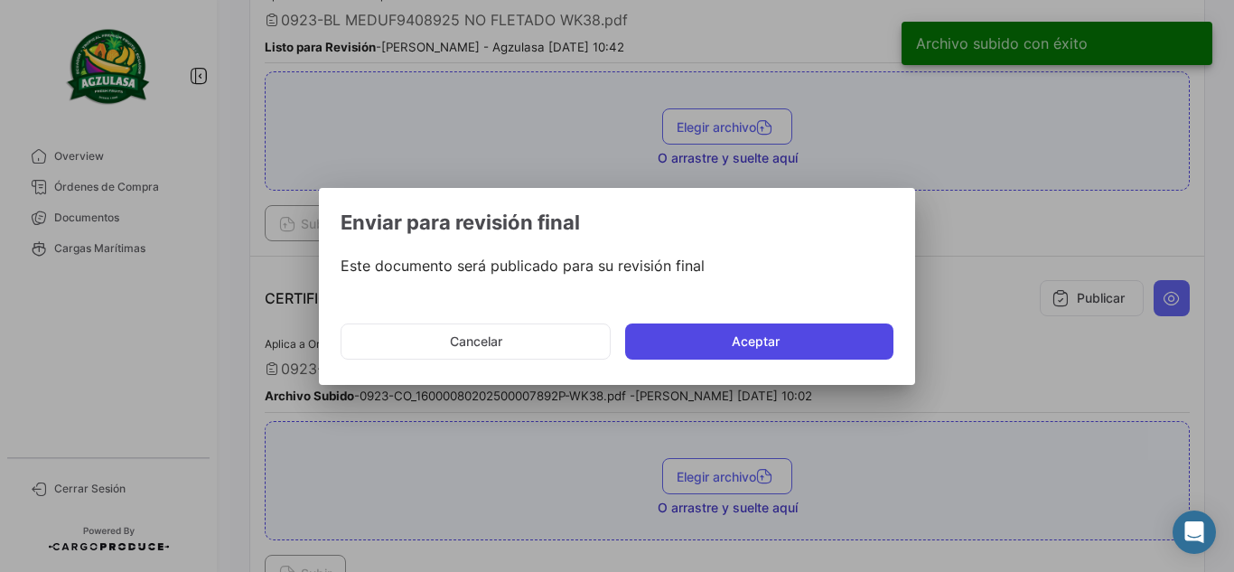
click at [750, 342] on button "Aceptar" at bounding box center [759, 342] width 268 height 36
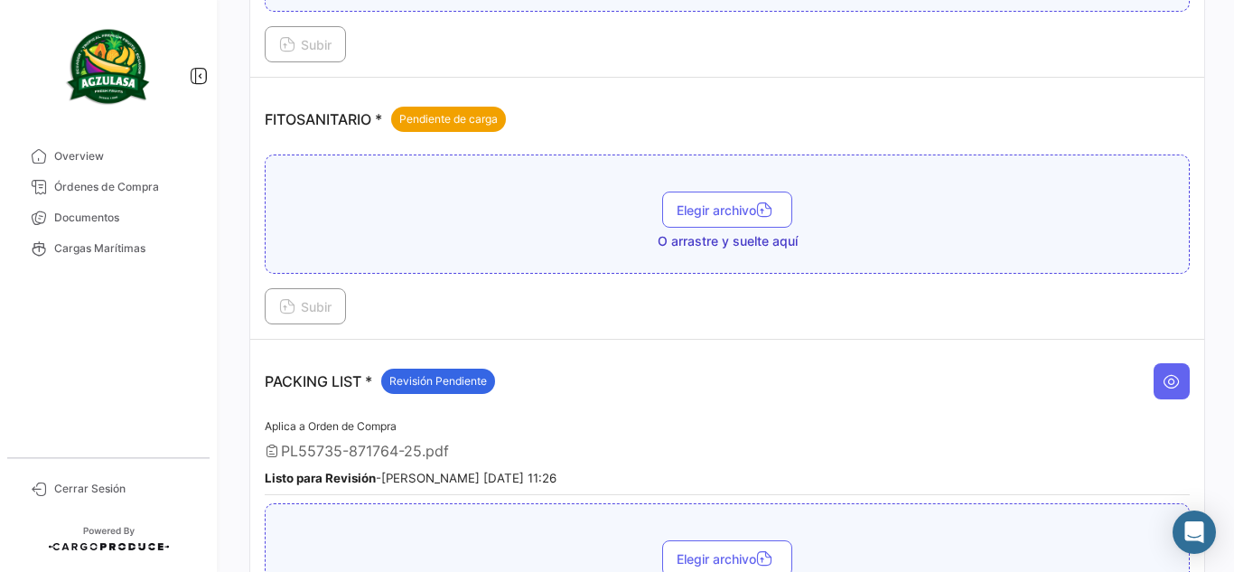
scroll to position [904, 0]
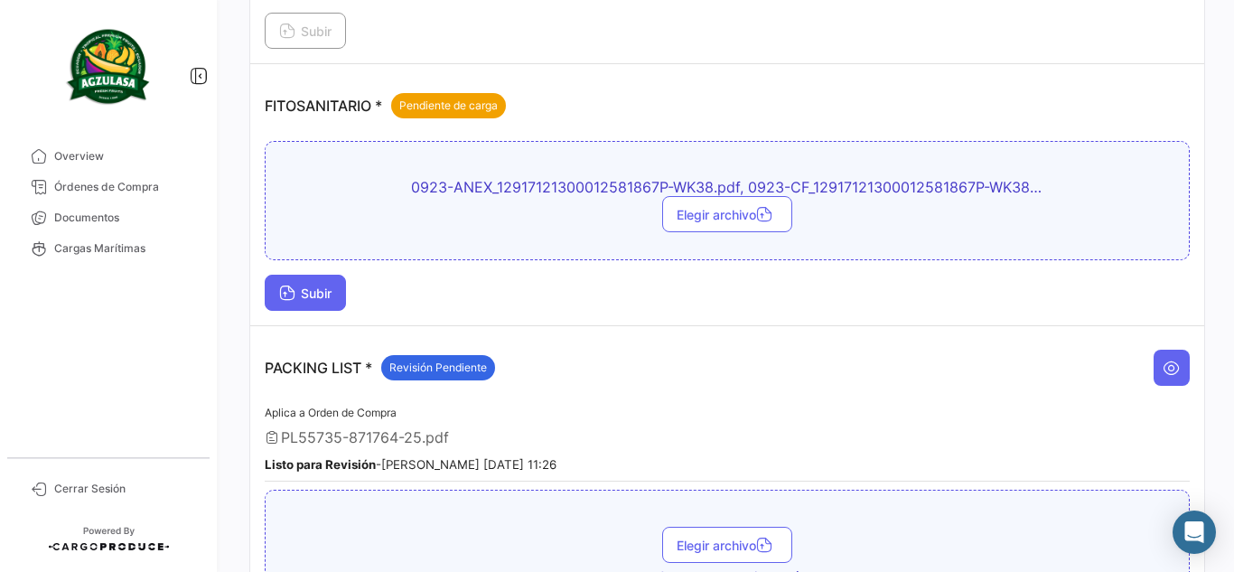
click at [339, 295] on button "Subir" at bounding box center [305, 293] width 81 height 36
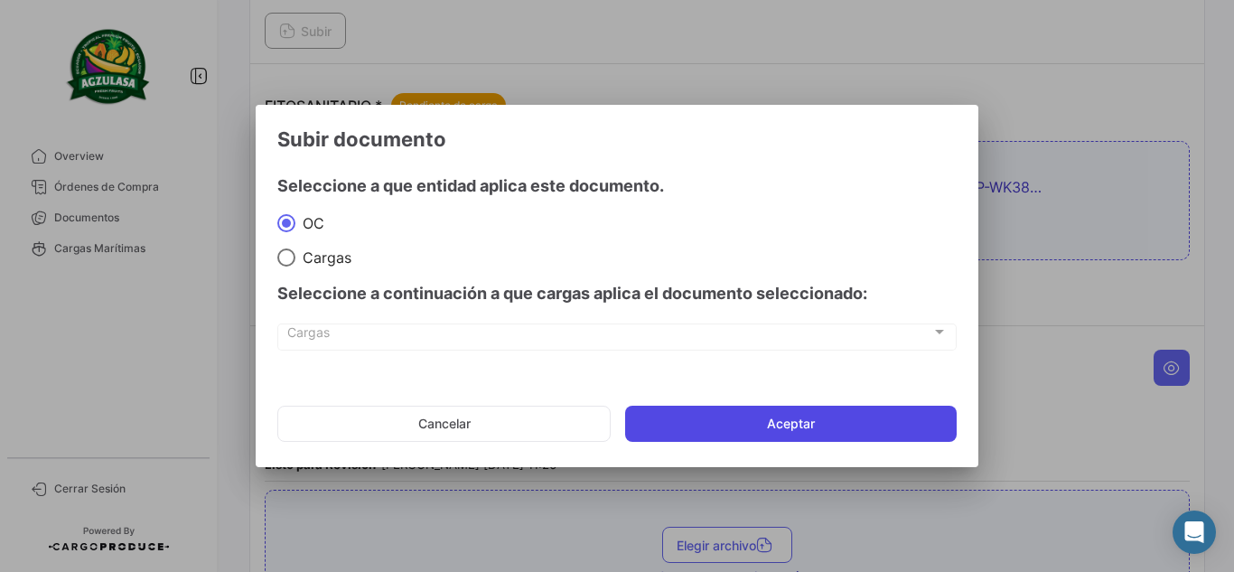
click at [764, 436] on button "Aceptar" at bounding box center [791, 424] width 332 height 36
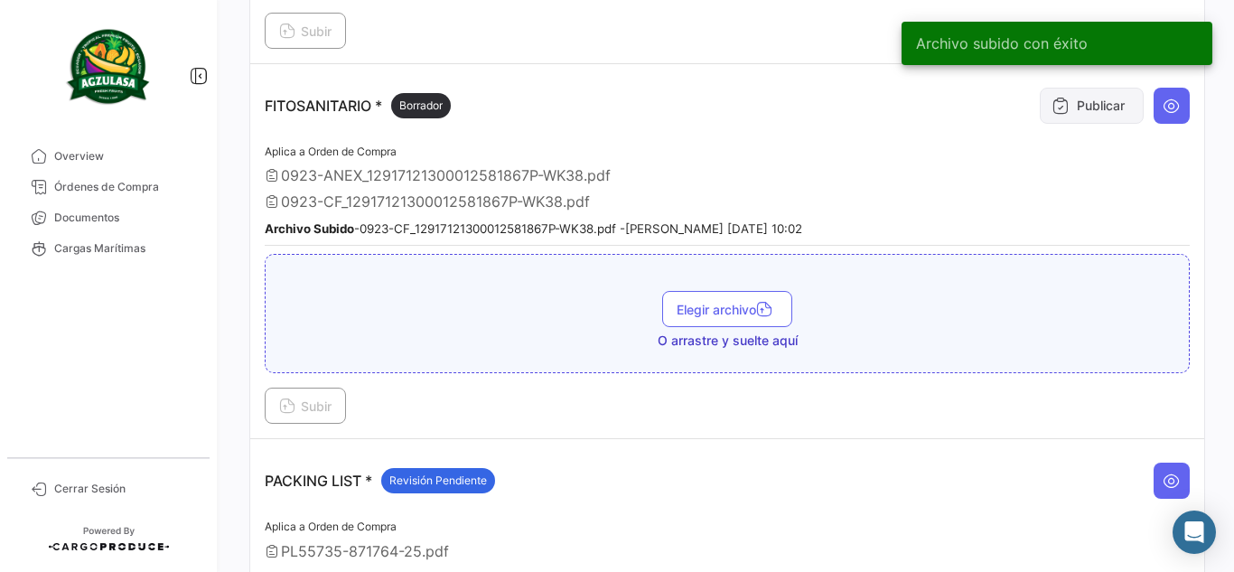
click at [1052, 112] on icon at bounding box center [1061, 106] width 18 height 18
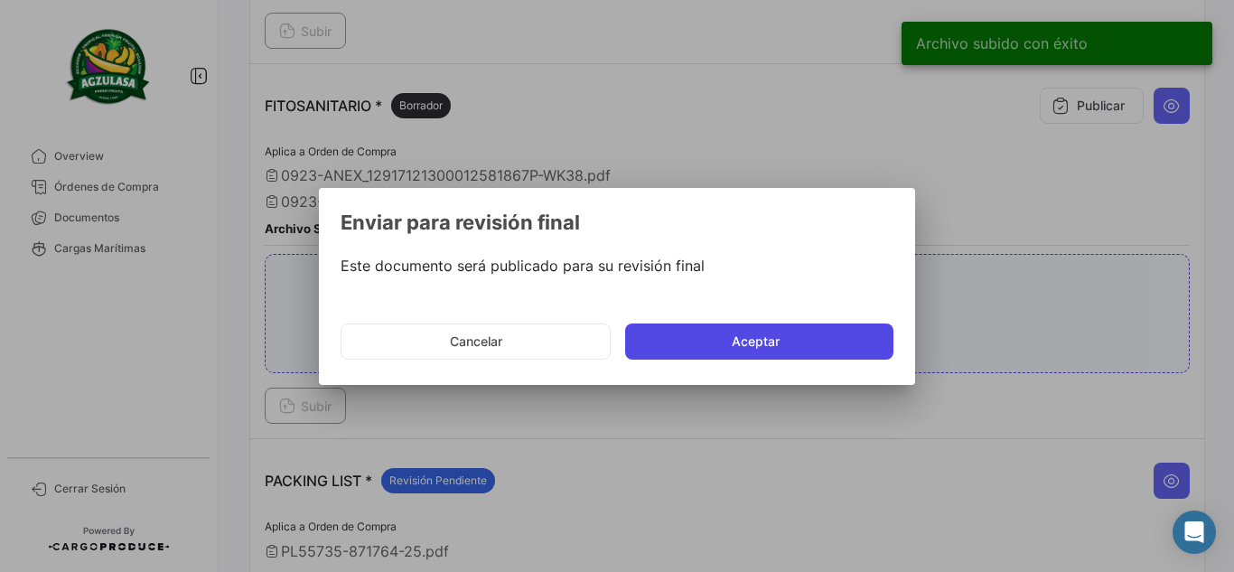
click at [682, 342] on button "Aceptar" at bounding box center [759, 342] width 268 height 36
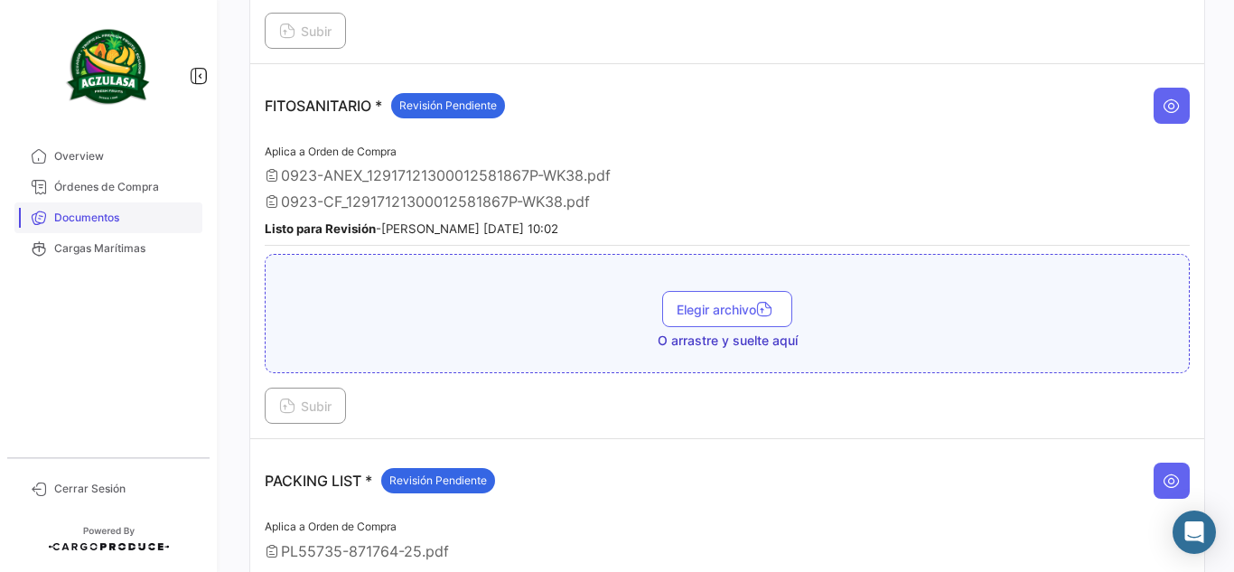
click at [136, 221] on span "Documentos" at bounding box center [124, 218] width 141 height 16
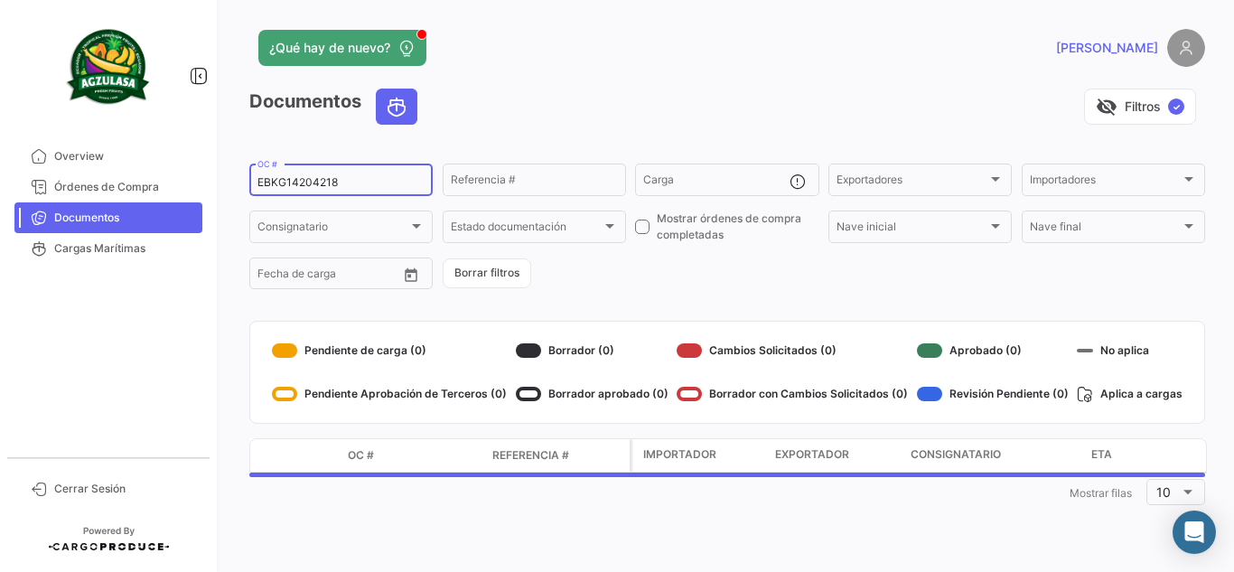
drag, startPoint x: 348, startPoint y: 183, endPoint x: 211, endPoint y: 178, distance: 137.5
click at [211, 178] on mat-sidenav-container "Overview Órdenes de Compra Documentos Cargas Marítimas Cerrar Sesión ¿Qué hay d…" at bounding box center [617, 286] width 1234 height 572
paste input "179"
type input "EBKG14204179"
click at [591, 137] on div "Documentos visibility_off Filtros ✓" at bounding box center [727, 114] width 956 height 51
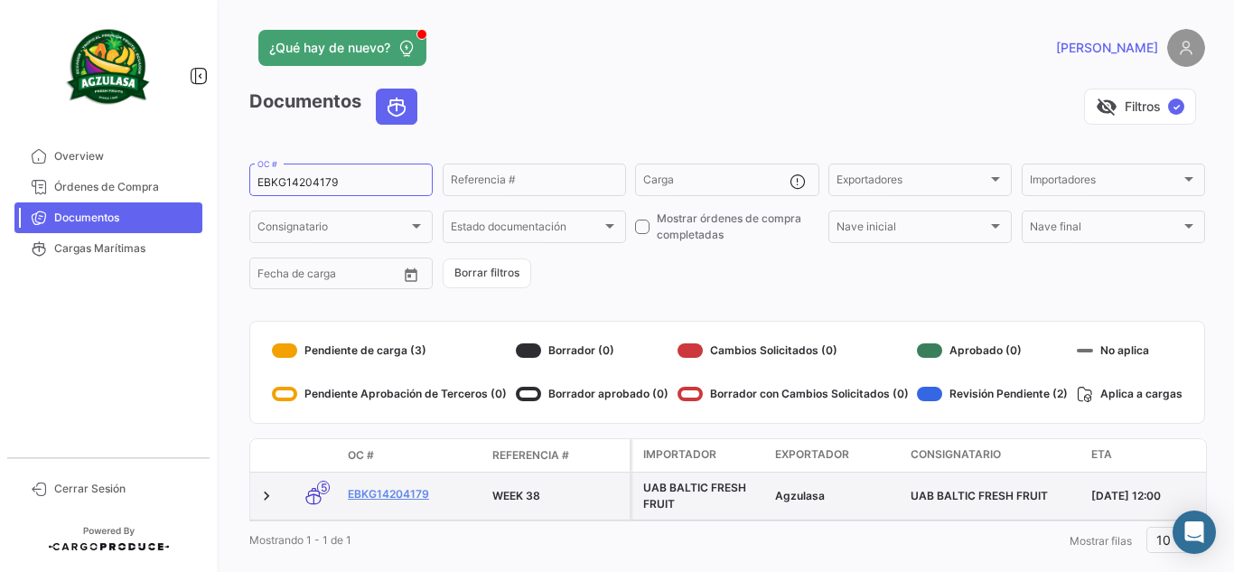
click at [417, 502] on div "EBKG14204179" at bounding box center [413, 496] width 130 height 21
click at [415, 499] on link "EBKG14204179" at bounding box center [413, 494] width 130 height 16
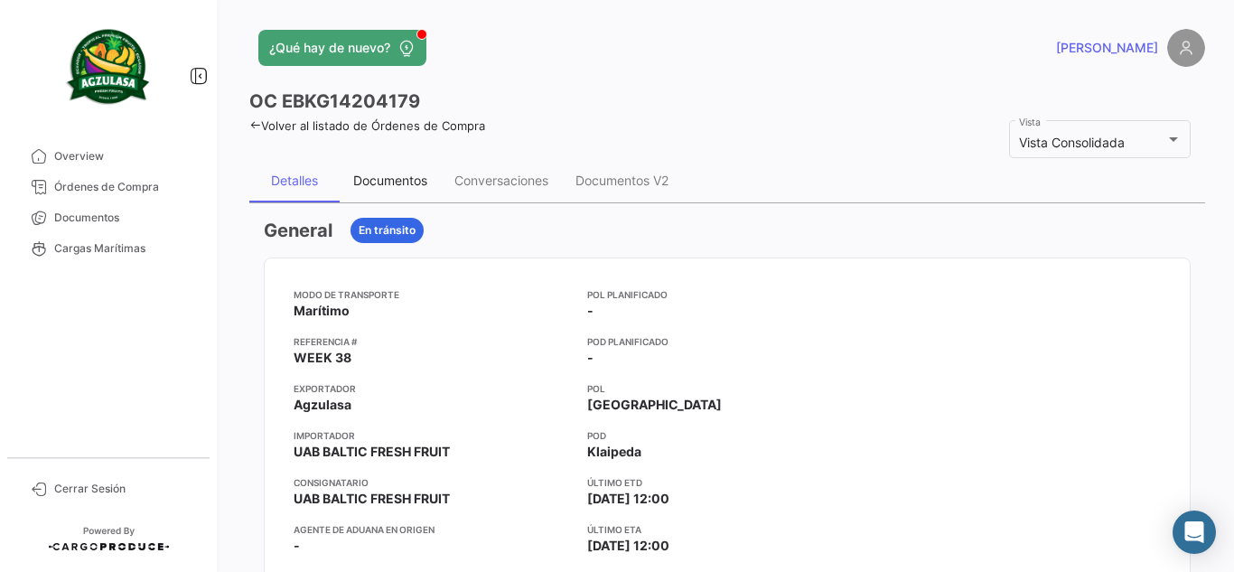
click at [408, 185] on div "Documentos" at bounding box center [390, 180] width 74 height 15
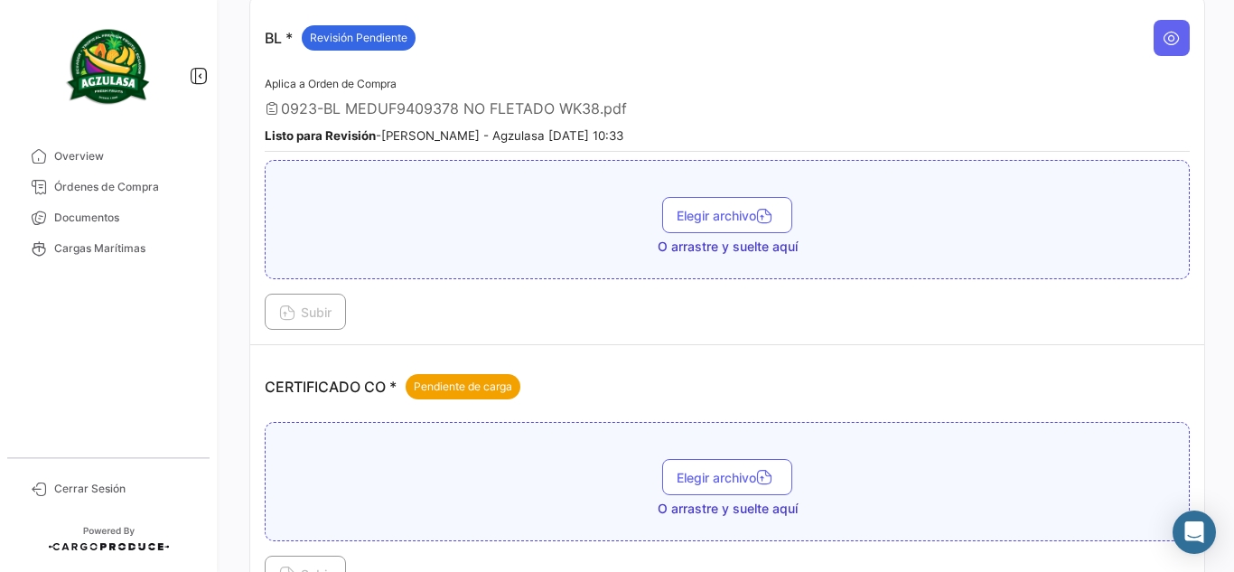
scroll to position [361, 0]
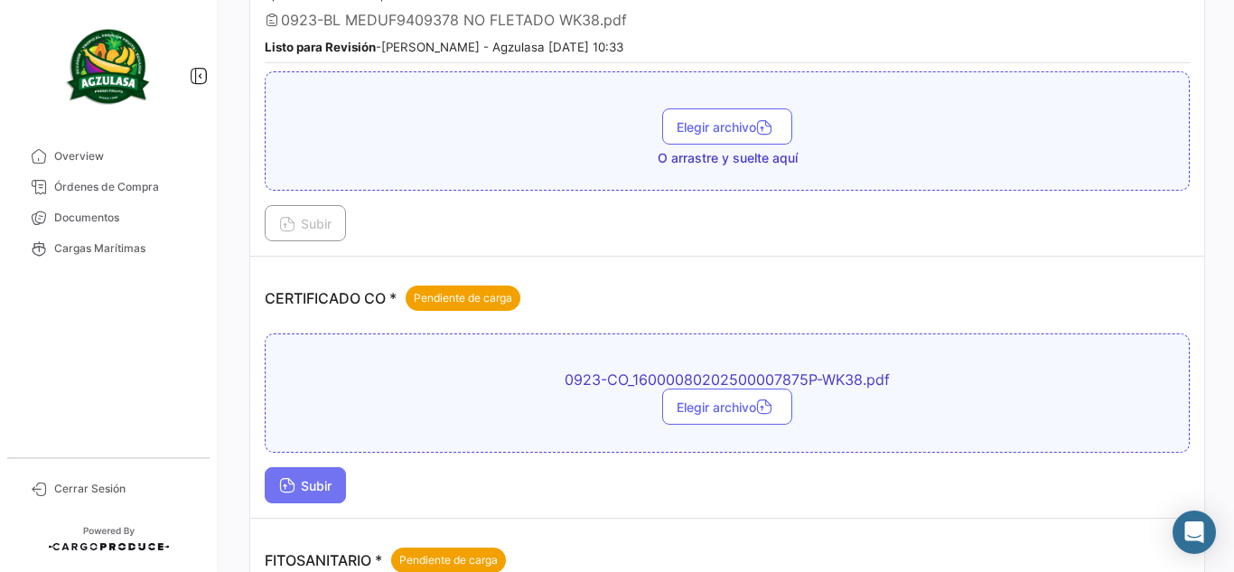
click at [295, 479] on icon at bounding box center [287, 487] width 16 height 16
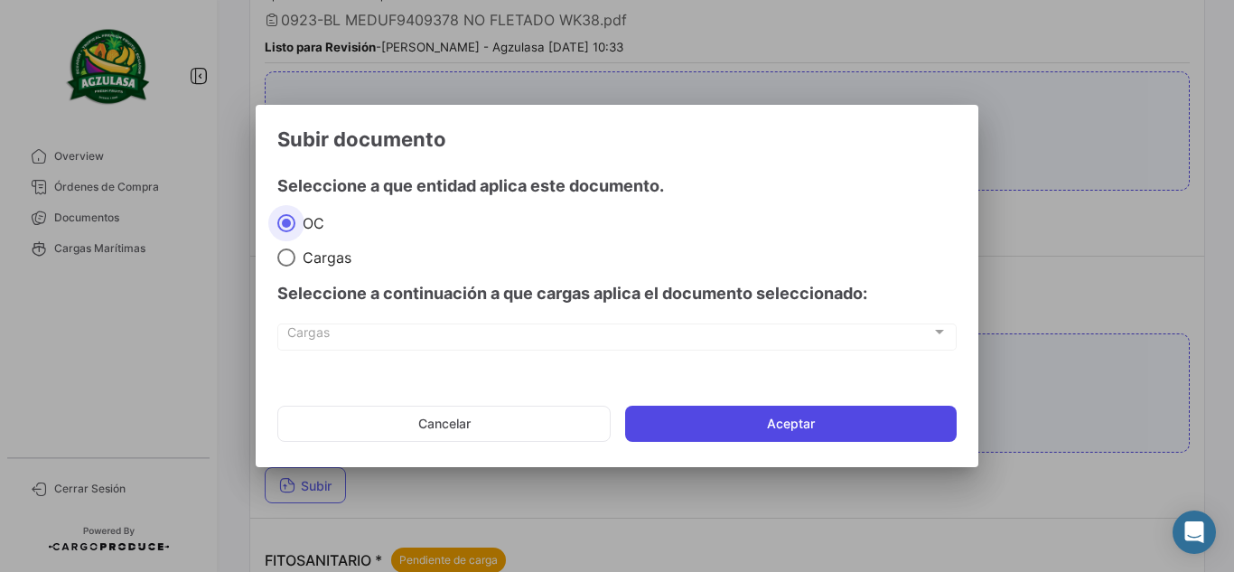
click at [875, 408] on button "Aceptar" at bounding box center [791, 424] width 332 height 36
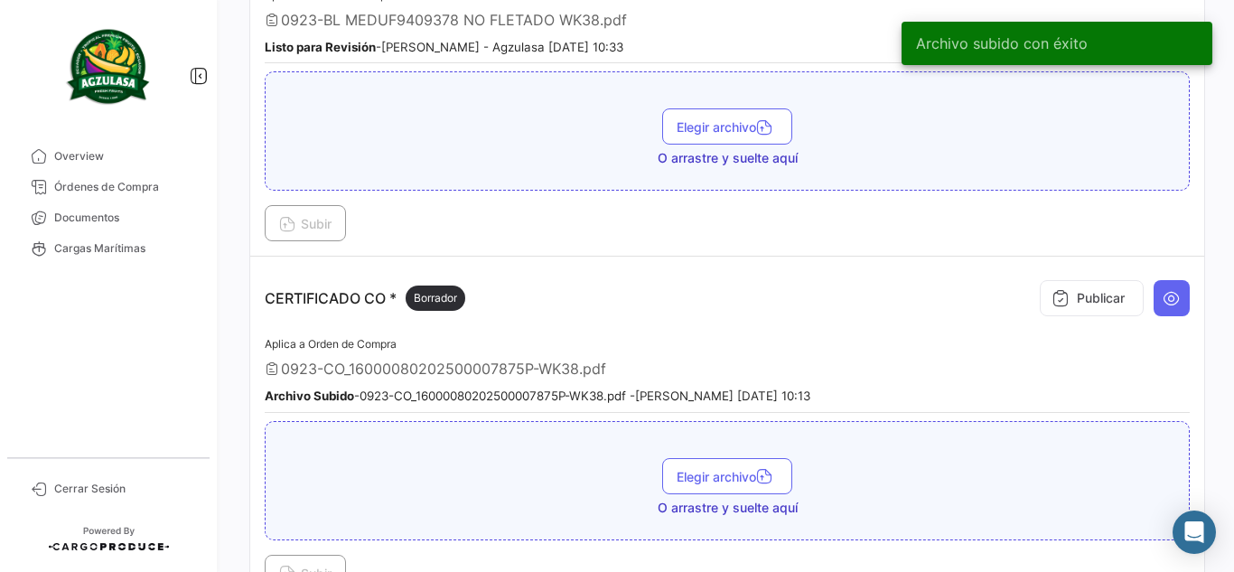
click at [1076, 289] on button "Publicar" at bounding box center [1092, 298] width 104 height 36
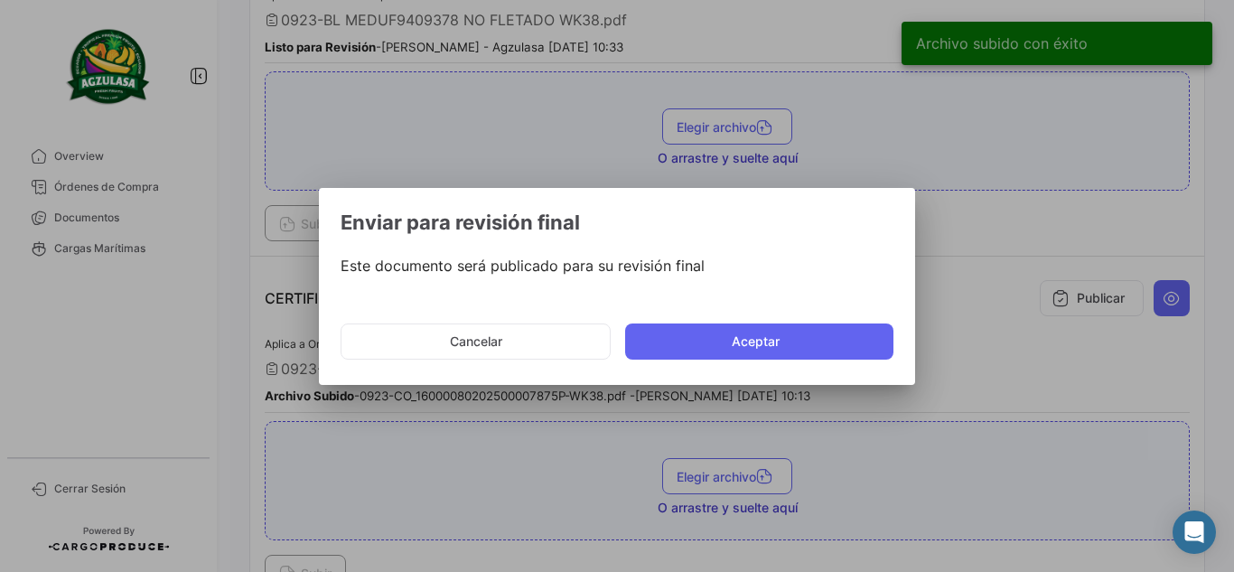
click at [774, 361] on mat-dialog-actions "Cancelar Aceptar" at bounding box center [617, 341] width 553 height 61
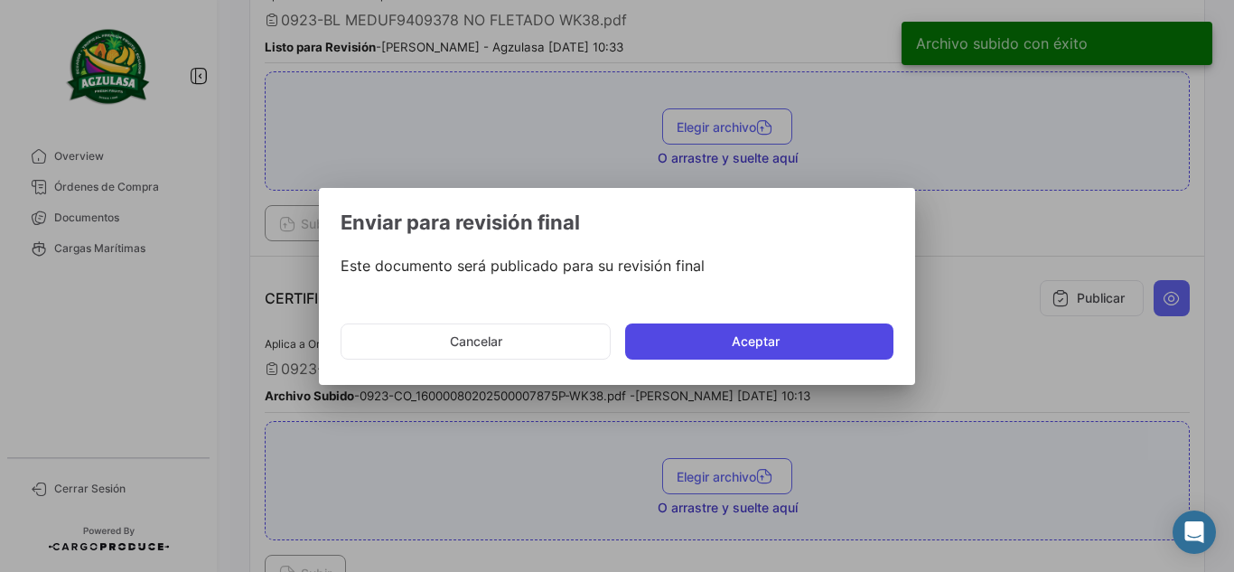
click at [771, 349] on button "Aceptar" at bounding box center [759, 342] width 268 height 36
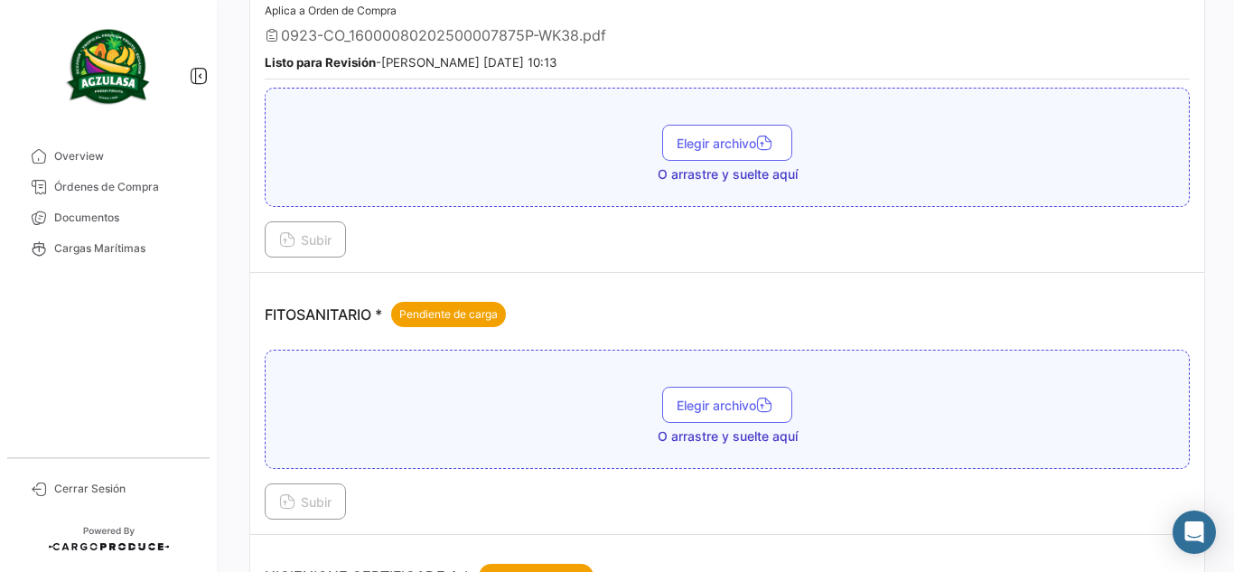
scroll to position [723, 0]
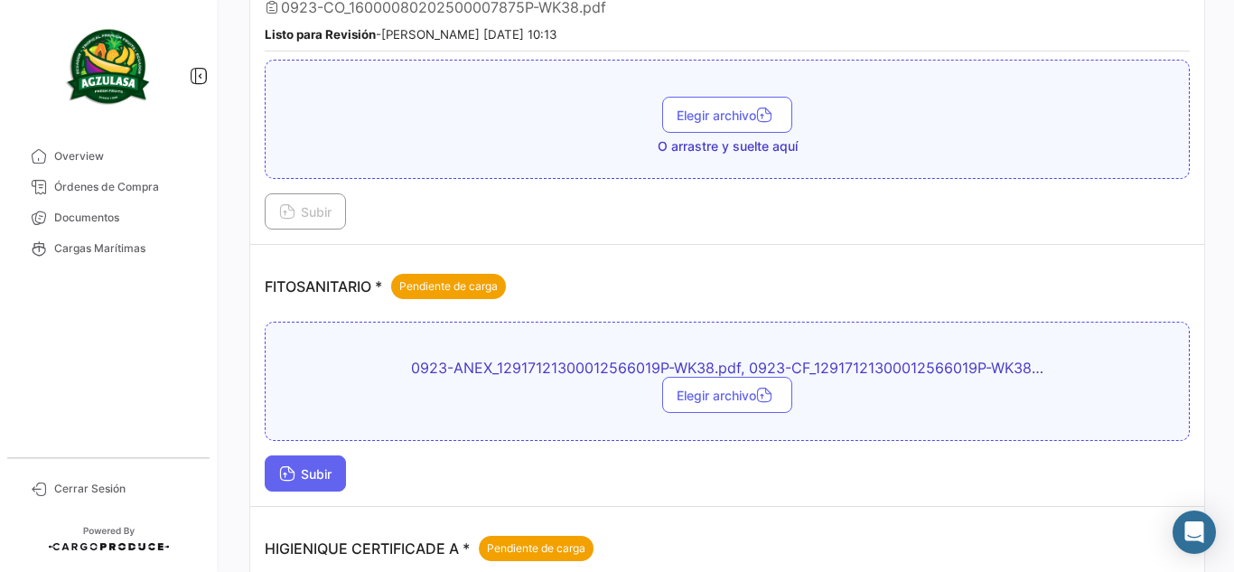
click at [318, 489] on button "Subir" at bounding box center [305, 473] width 81 height 36
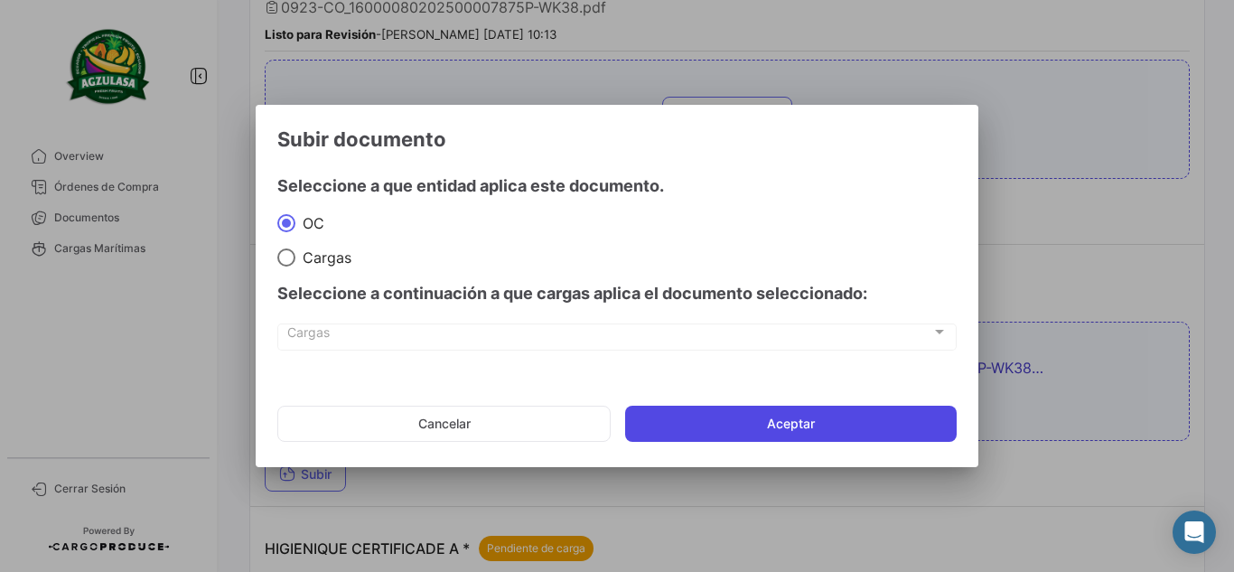
click at [759, 432] on button "Aceptar" at bounding box center [791, 424] width 332 height 36
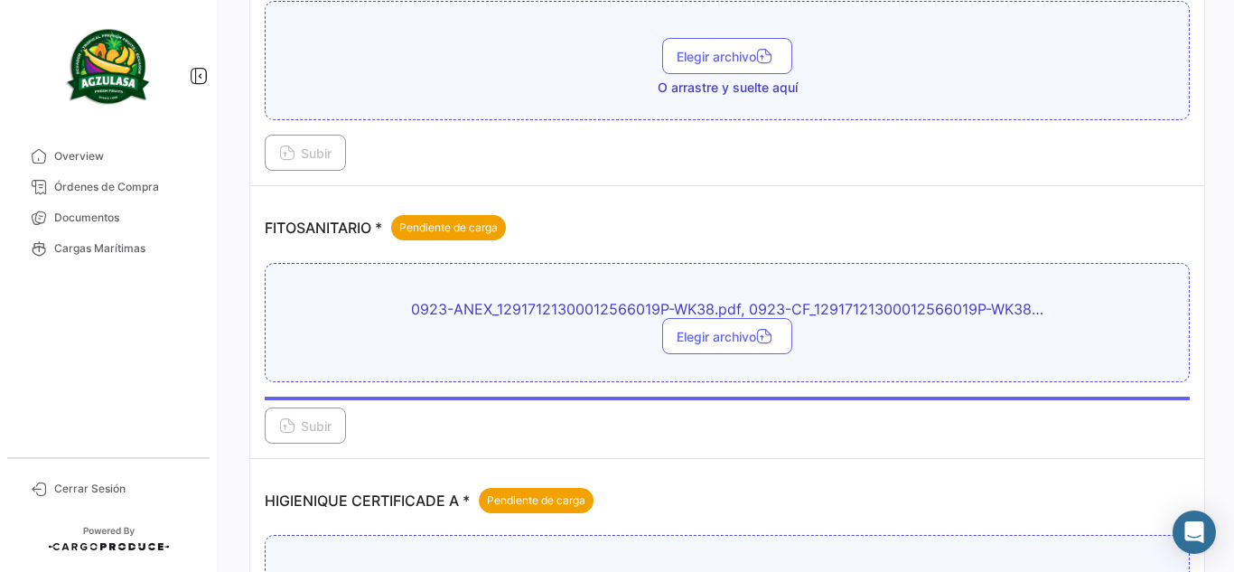
scroll to position [813, 0]
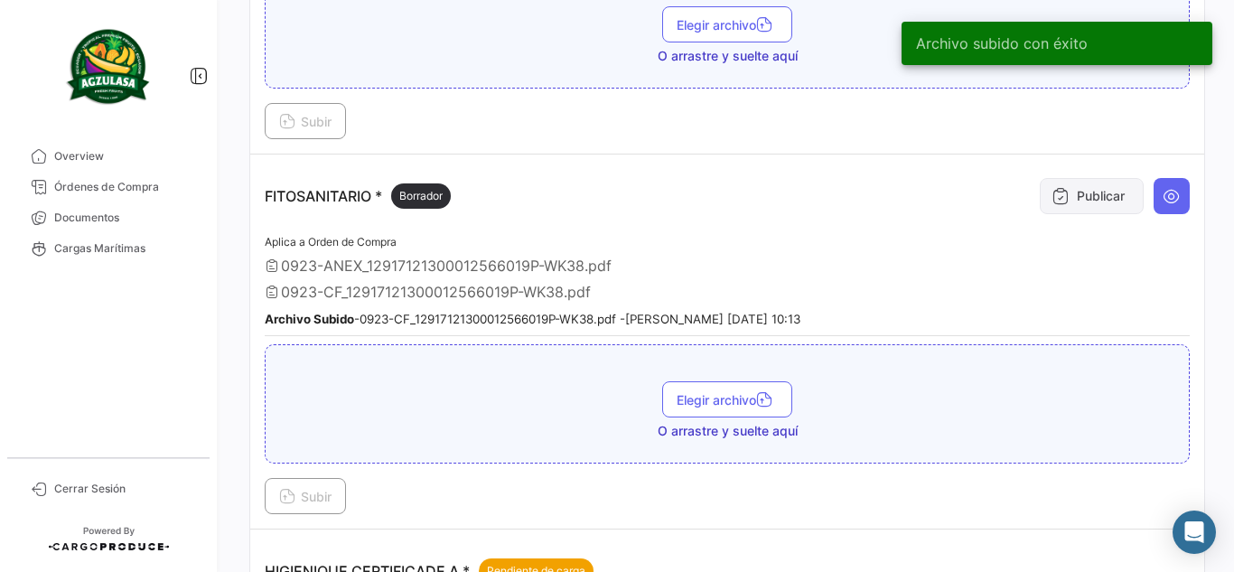
click at [1067, 194] on button "Publicar" at bounding box center [1092, 196] width 104 height 36
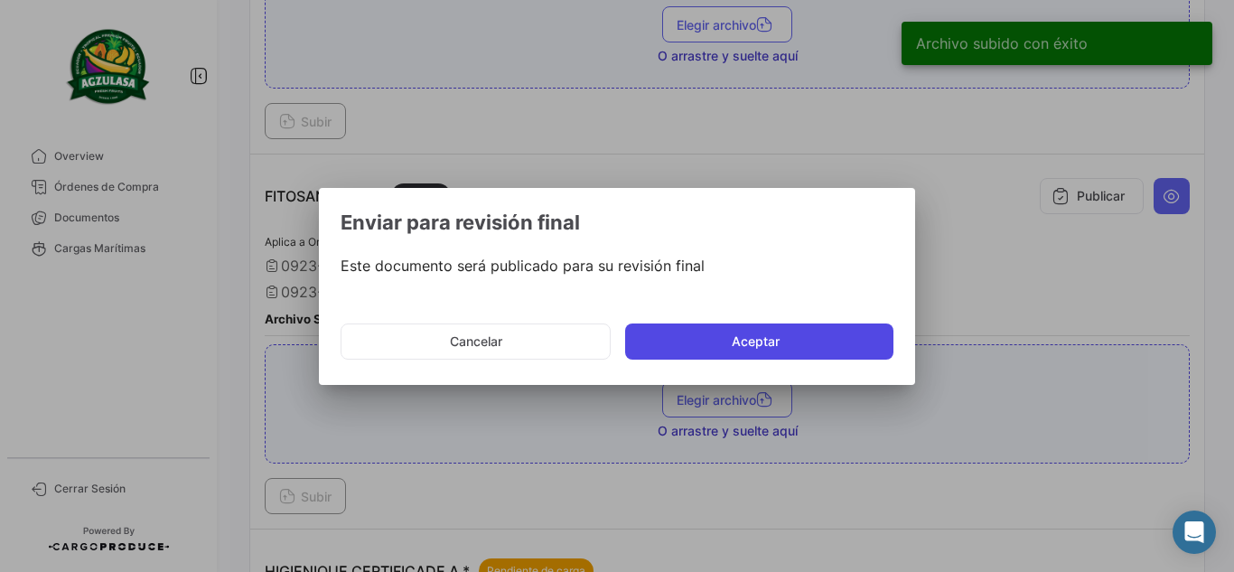
click at [809, 327] on button "Aceptar" at bounding box center [759, 342] width 268 height 36
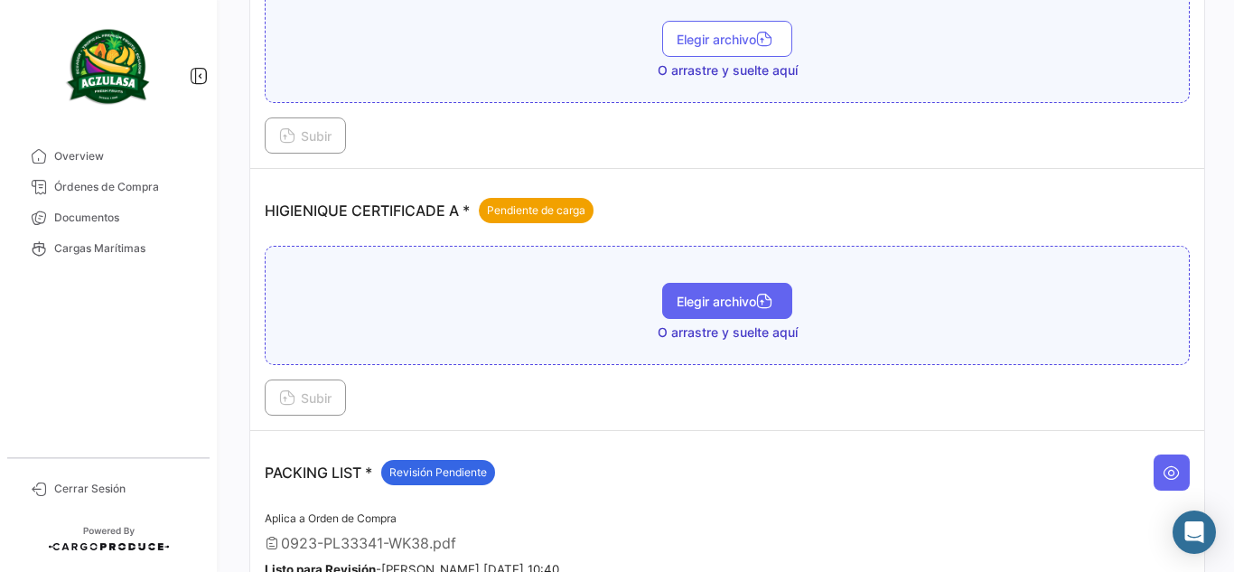
scroll to position [1175, 0]
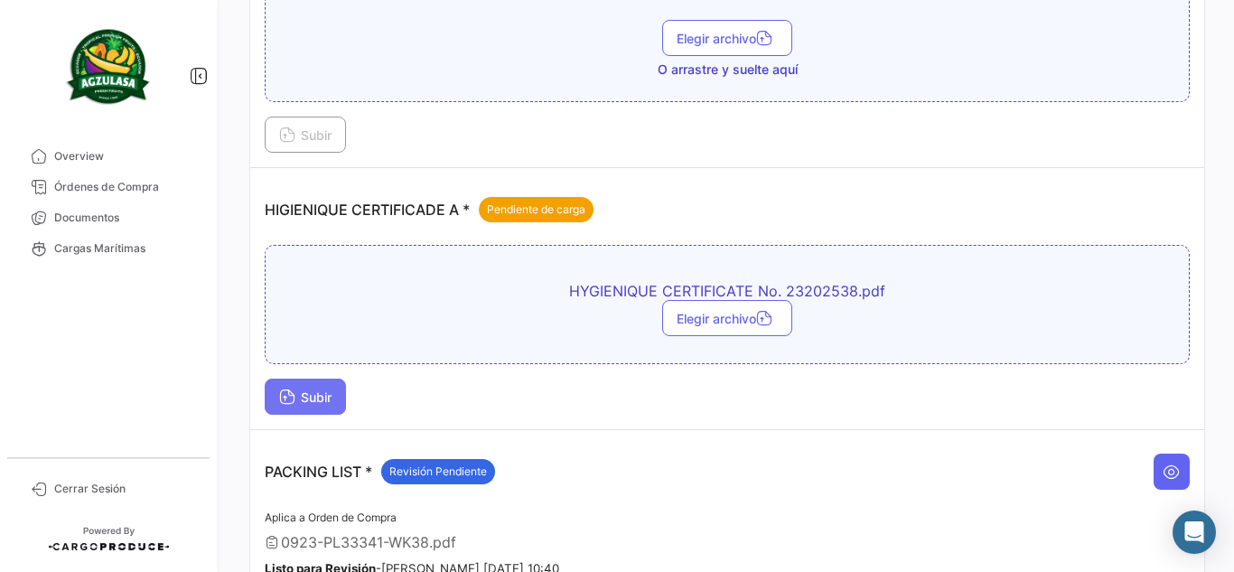
click at [342, 398] on button "Subir" at bounding box center [305, 397] width 81 height 36
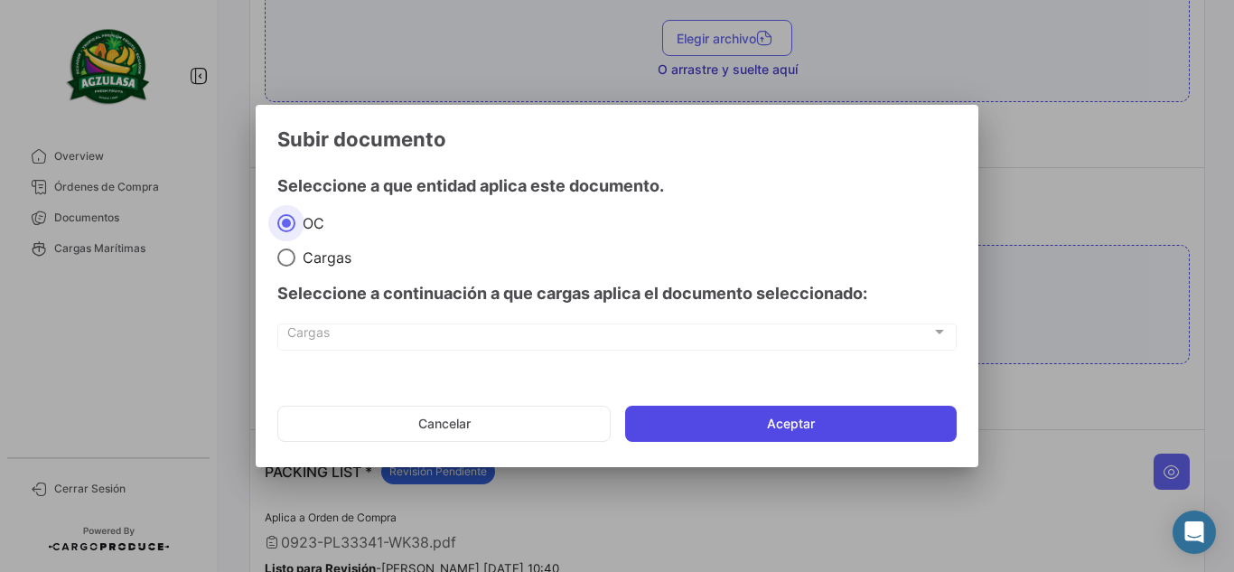
click at [727, 416] on button "Aceptar" at bounding box center [791, 424] width 332 height 36
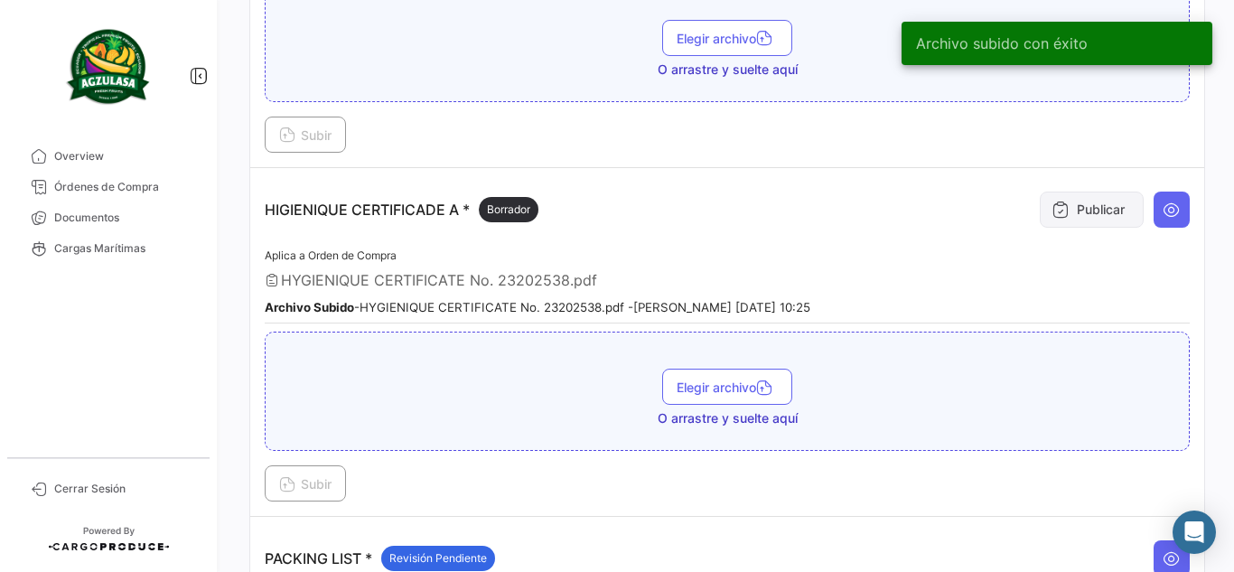
click at [1064, 193] on button "Publicar" at bounding box center [1092, 210] width 104 height 36
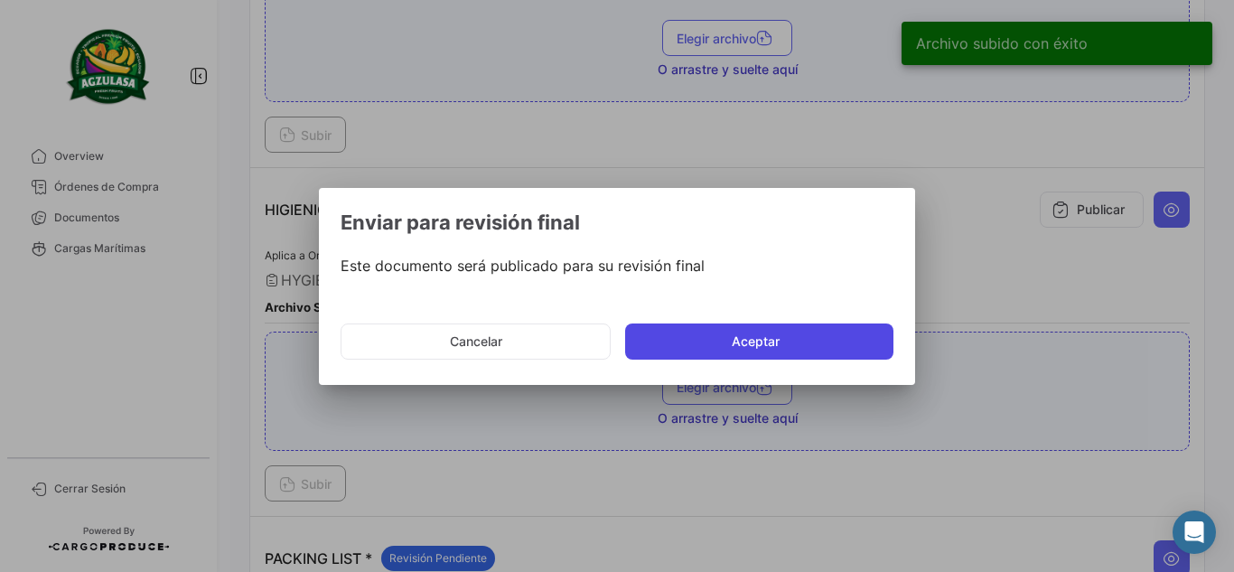
click at [721, 336] on button "Aceptar" at bounding box center [759, 342] width 268 height 36
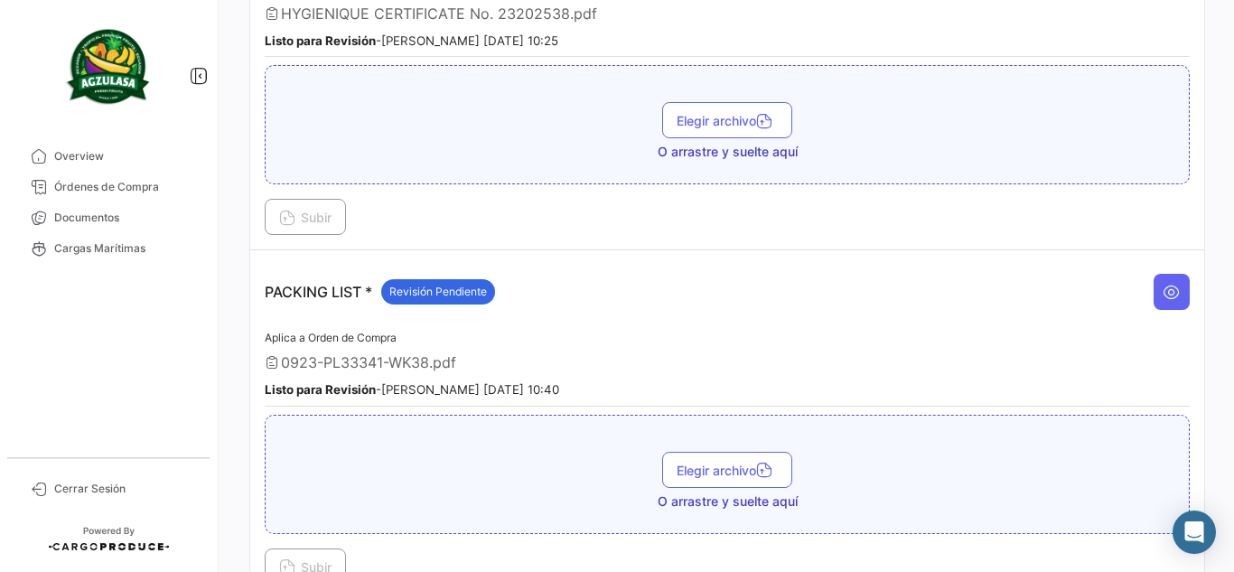
scroll to position [1571, 0]
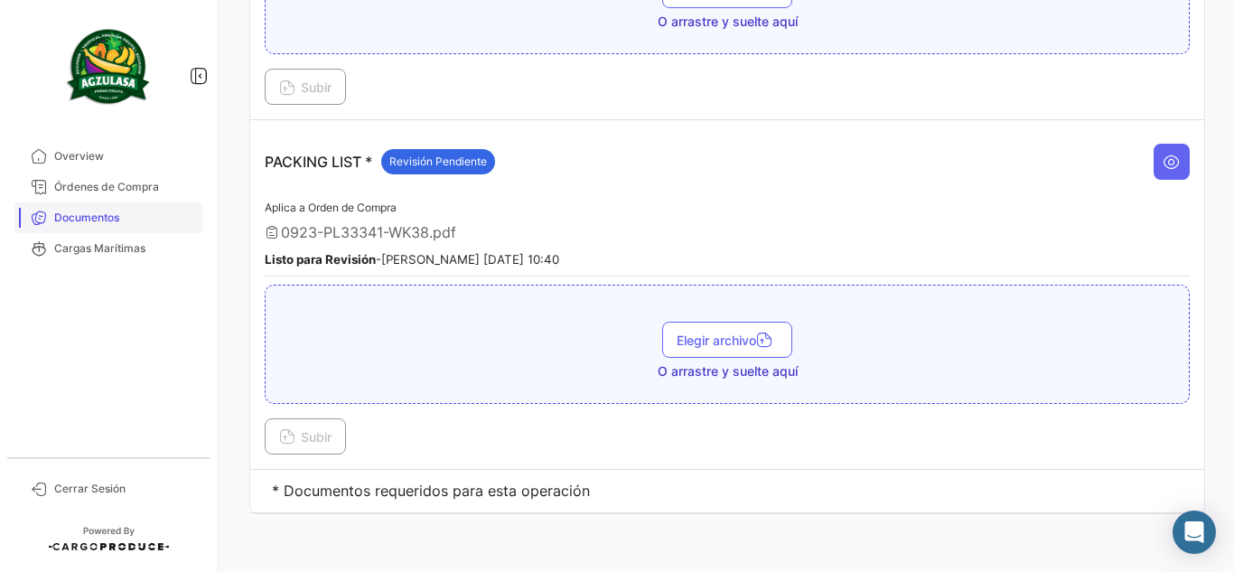
click at [164, 222] on span "Documentos" at bounding box center [124, 218] width 141 height 16
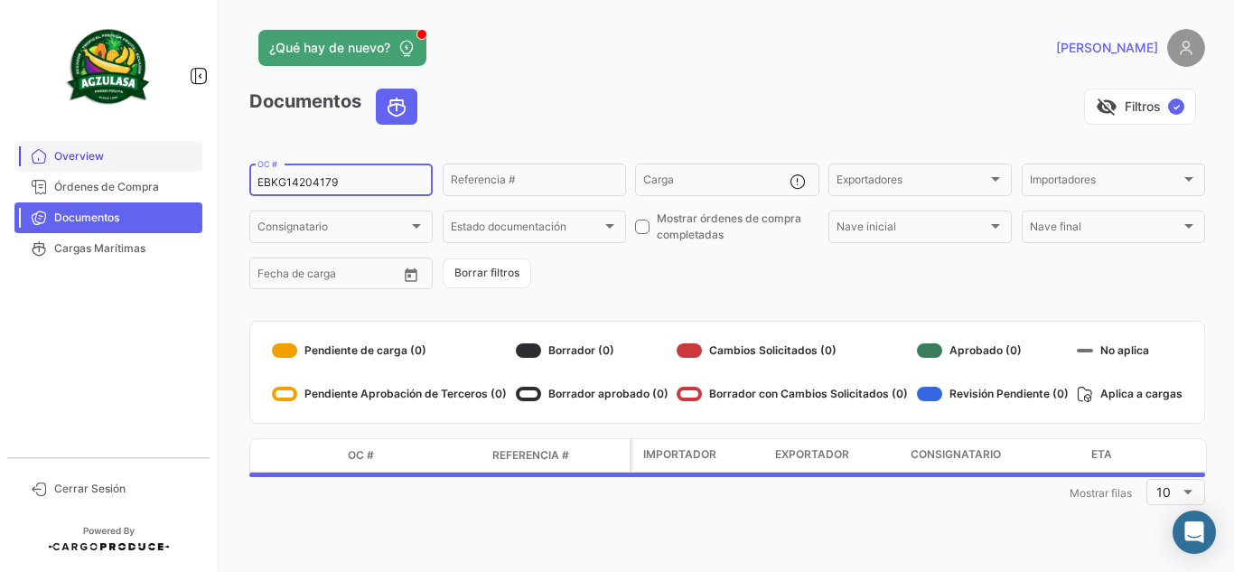
drag, startPoint x: 396, startPoint y: 188, endPoint x: 123, endPoint y: 169, distance: 273.6
click at [123, 169] on mat-sidenav-container "Overview Órdenes de Compra Documentos Cargas Marítimas Cerrar Sesión ¿Qué hay d…" at bounding box center [617, 286] width 1234 height 572
paste input "6431033660"
type input "6431033660"
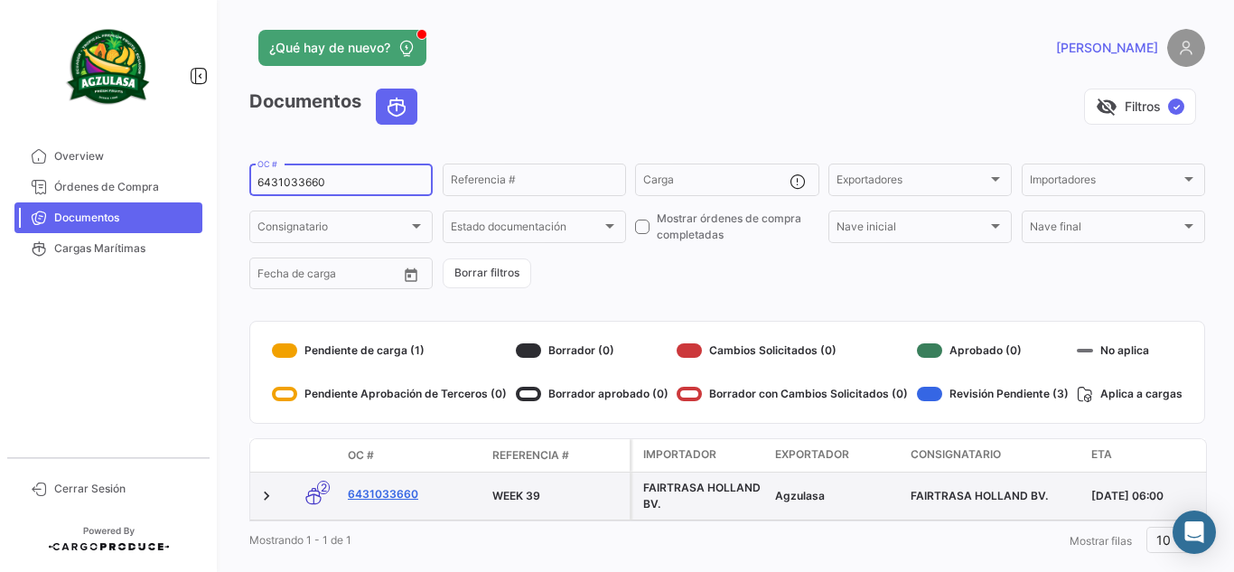
click at [408, 495] on link "6431033660" at bounding box center [413, 494] width 130 height 16
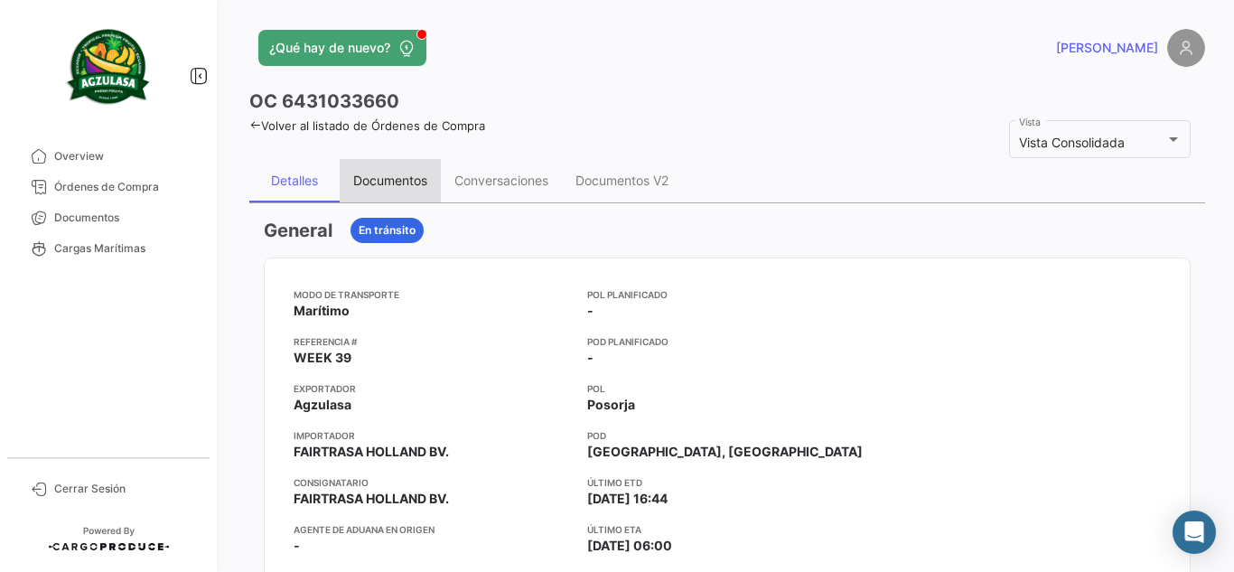
click at [409, 173] on div "Documentos" at bounding box center [390, 180] width 101 height 43
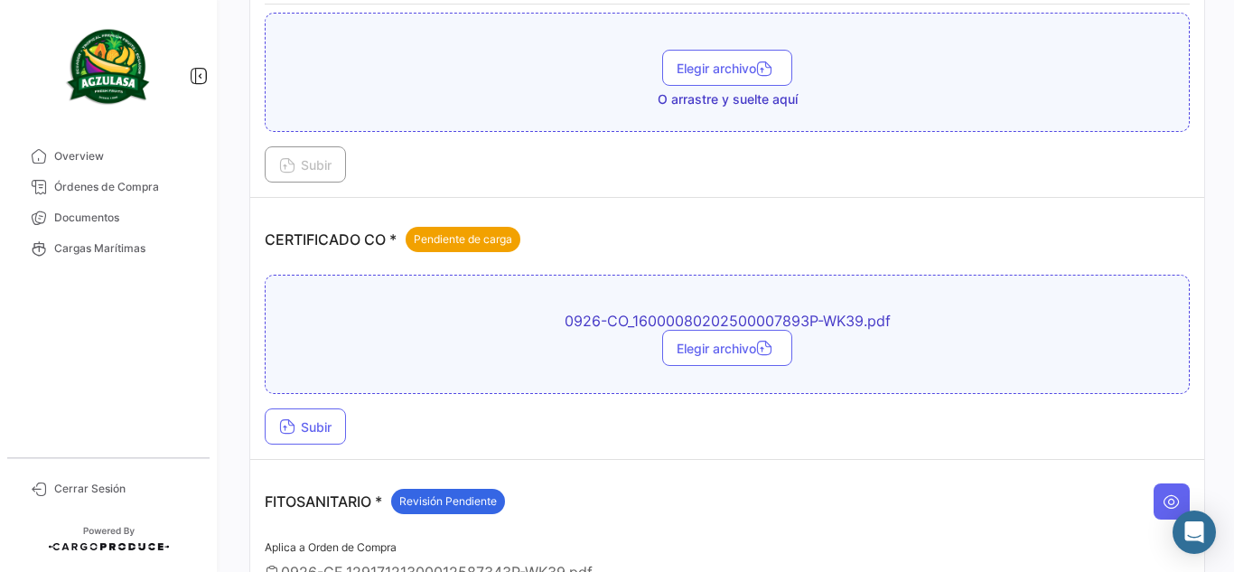
scroll to position [452, 0]
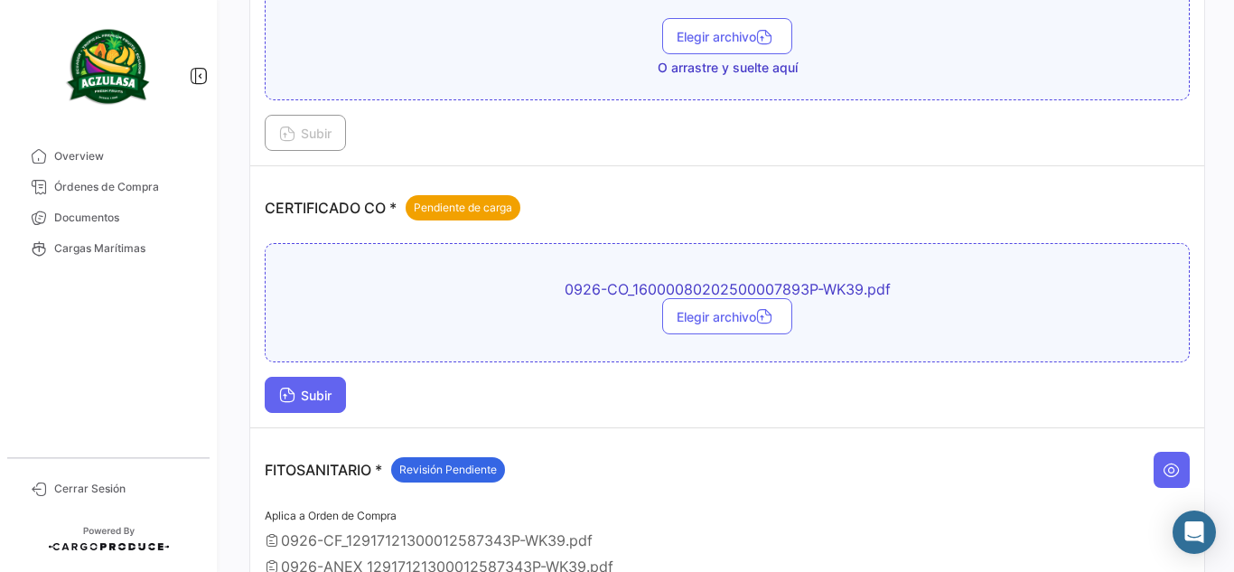
click at [312, 409] on button "Subir" at bounding box center [305, 395] width 81 height 36
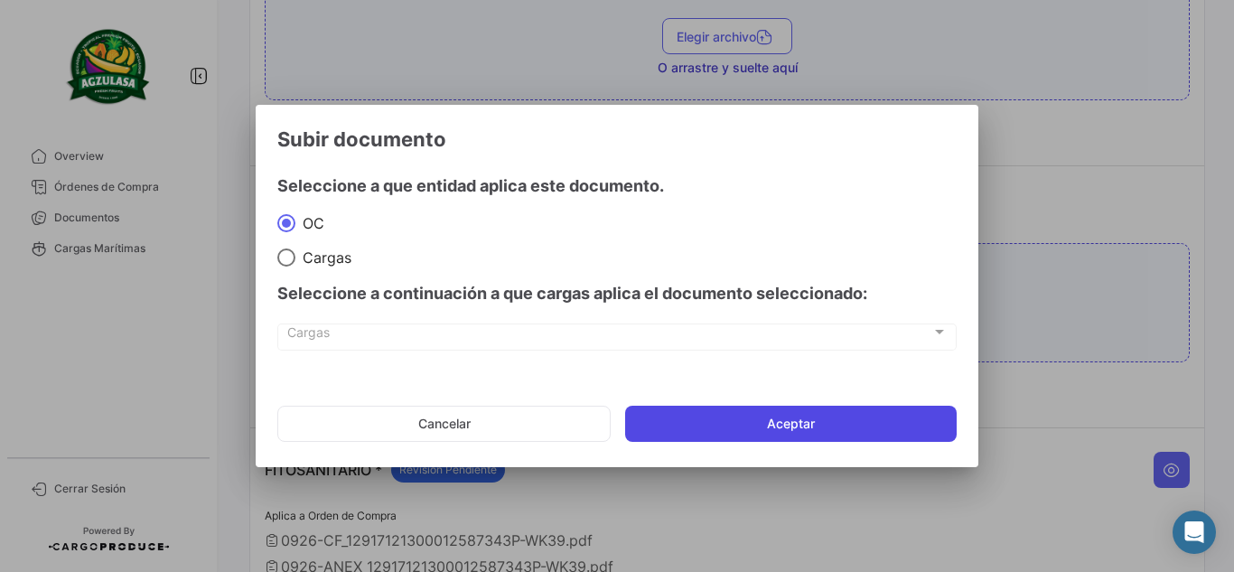
click at [782, 422] on button "Aceptar" at bounding box center [791, 424] width 332 height 36
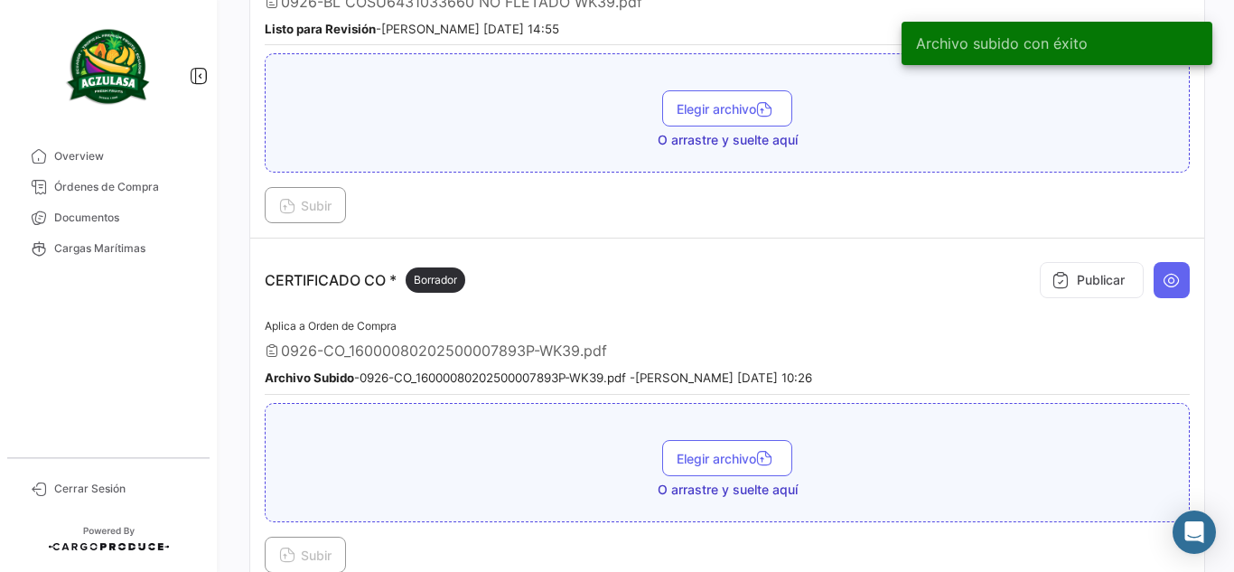
scroll to position [318, 0]
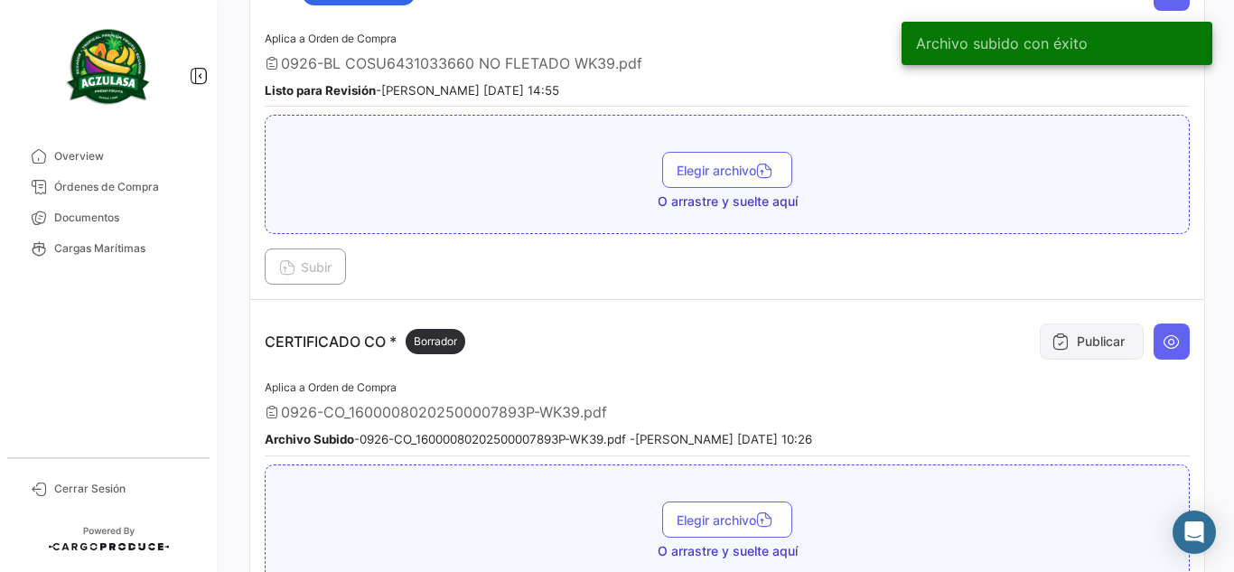
click at [1097, 333] on button "Publicar" at bounding box center [1092, 342] width 104 height 36
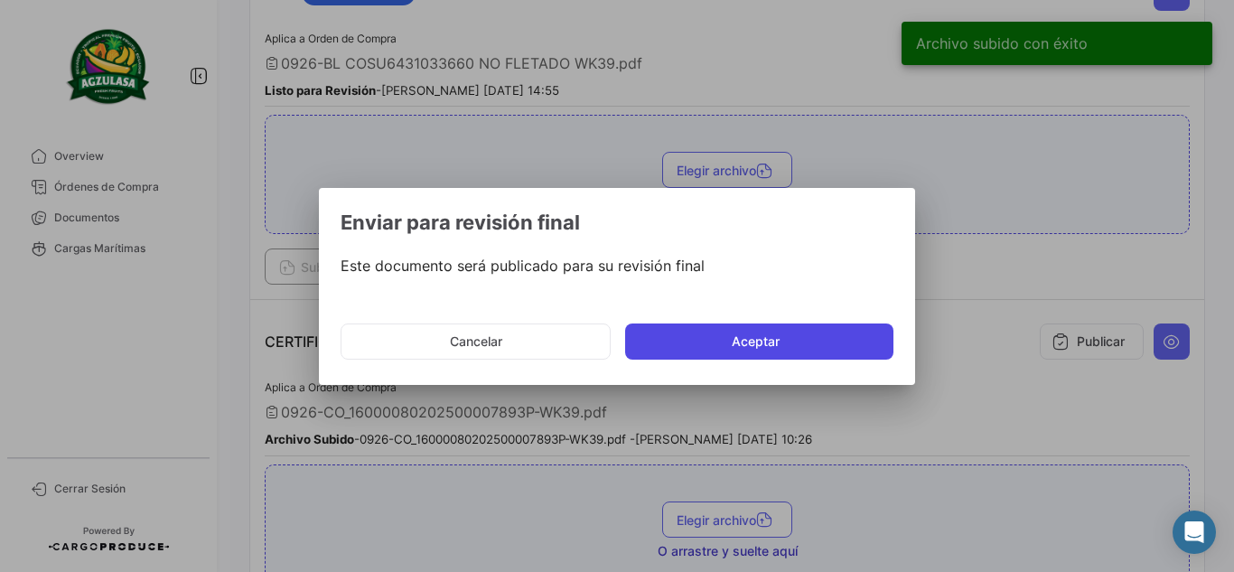
click at [661, 337] on button "Aceptar" at bounding box center [759, 342] width 268 height 36
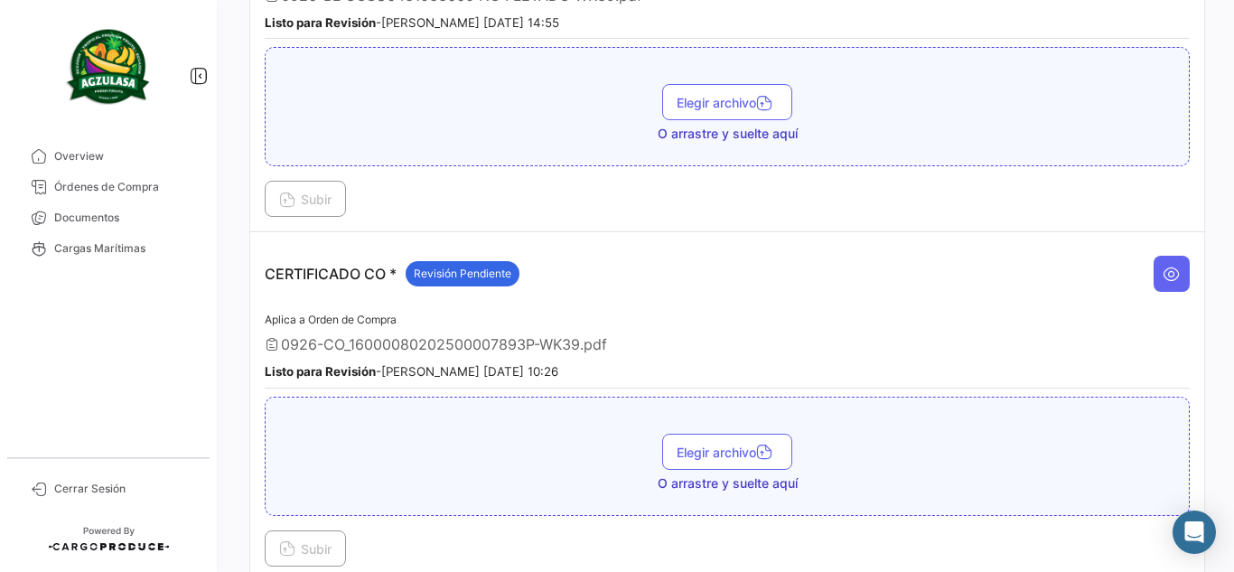
scroll to position [361, 0]
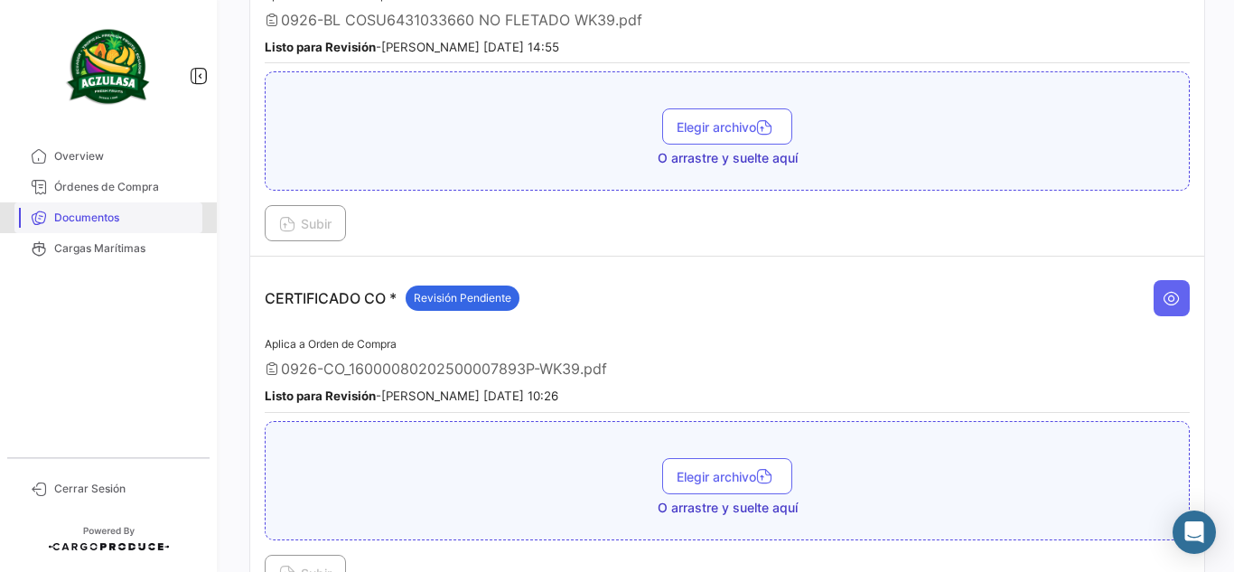
click at [100, 217] on span "Documentos" at bounding box center [124, 218] width 141 height 16
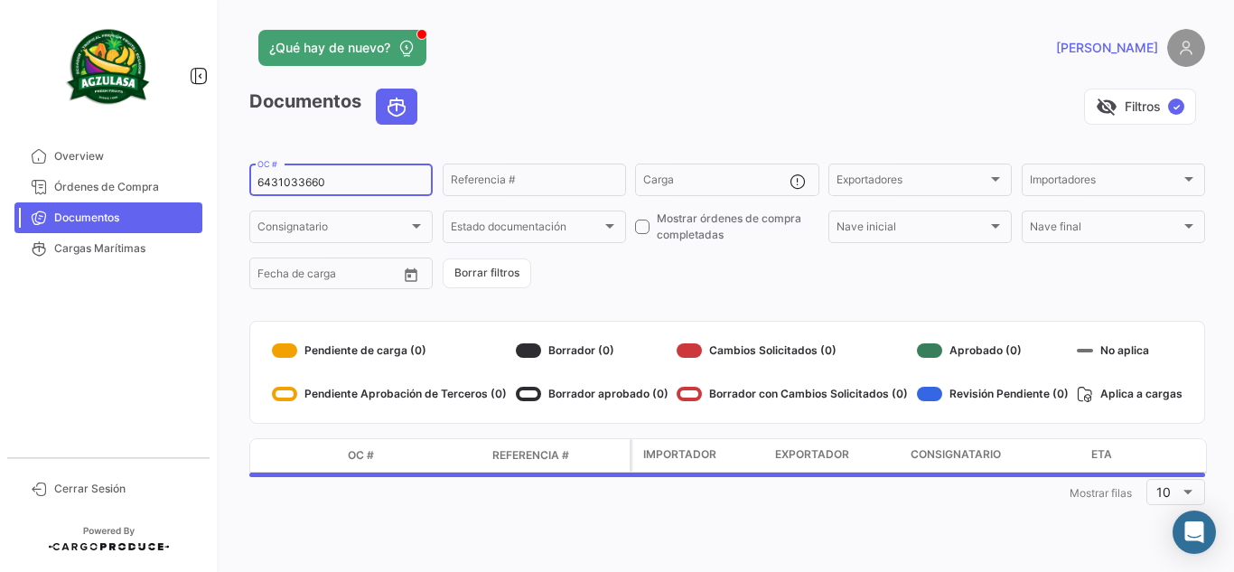
drag, startPoint x: 352, startPoint y: 187, endPoint x: 208, endPoint y: 188, distance: 144.6
click at [208, 188] on mat-sidenav-container "Overview Órdenes de Compra Documentos Cargas Marítimas Cerrar Sesión ¿Qué hay d…" at bounding box center [617, 286] width 1234 height 572
paste input "259710867"
type input "259710867"
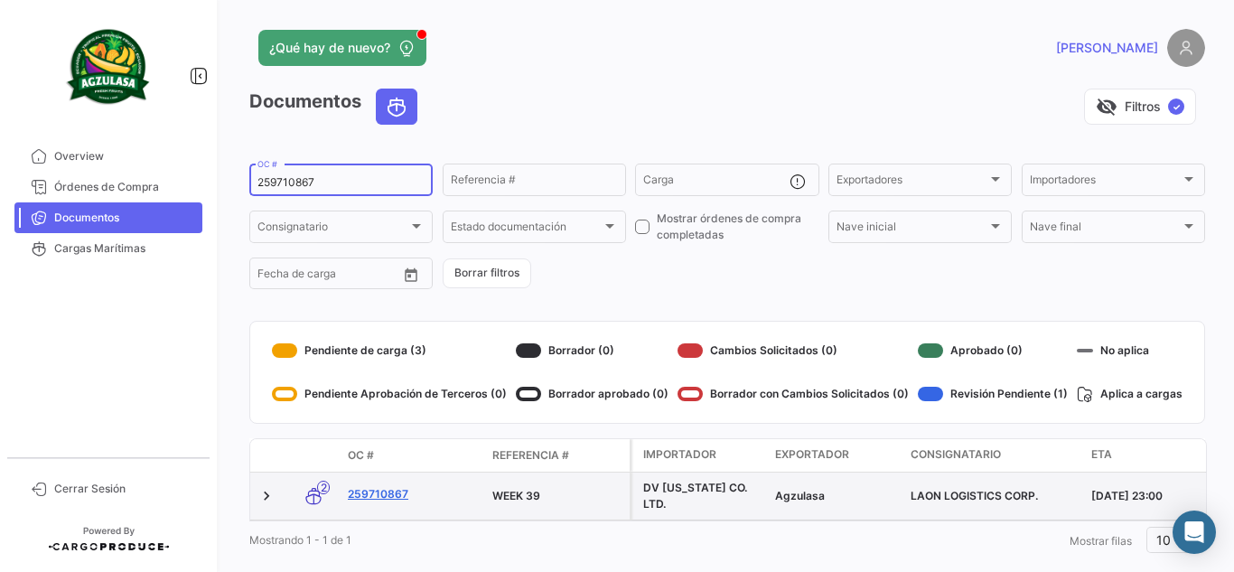
click at [402, 494] on link "259710867" at bounding box center [413, 494] width 130 height 16
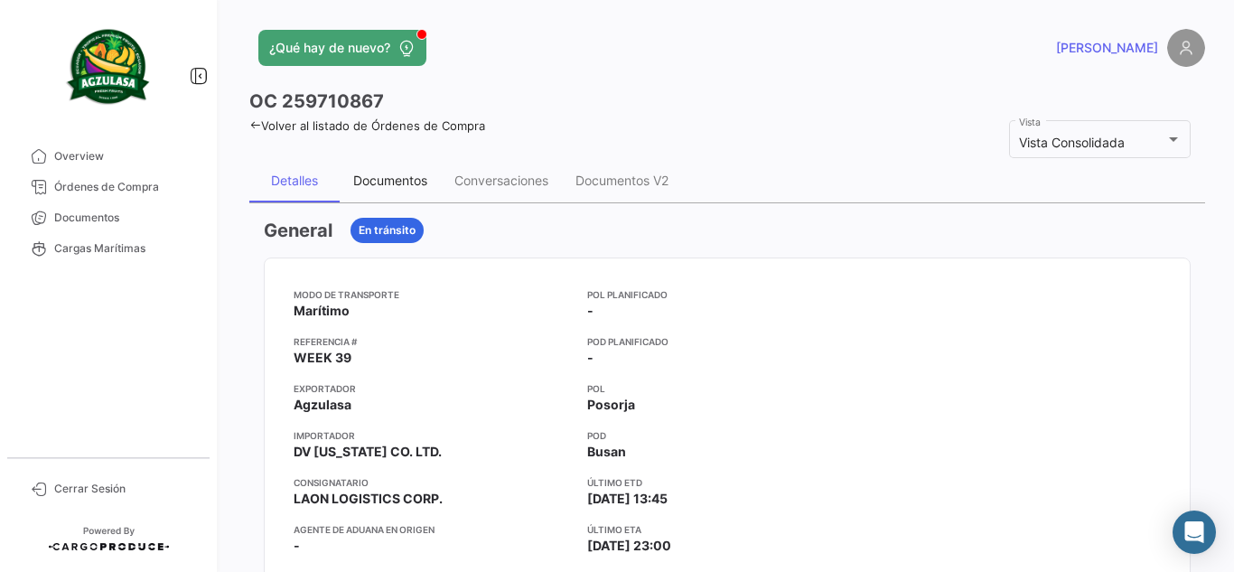
click at [398, 194] on div "Documentos" at bounding box center [390, 180] width 101 height 43
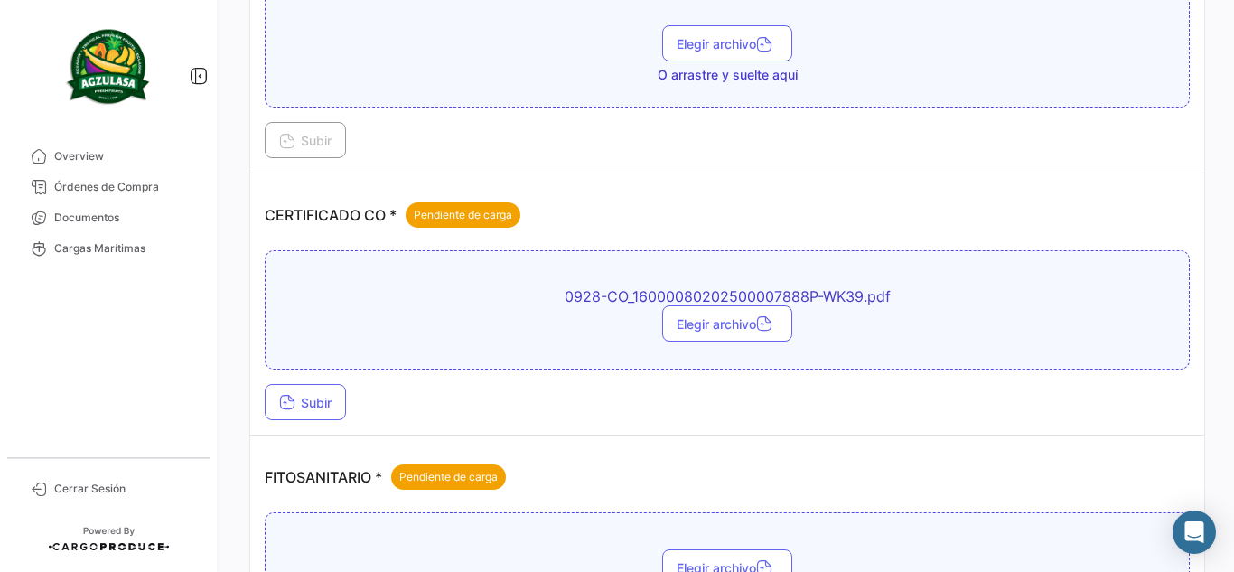
scroll to position [452, 0]
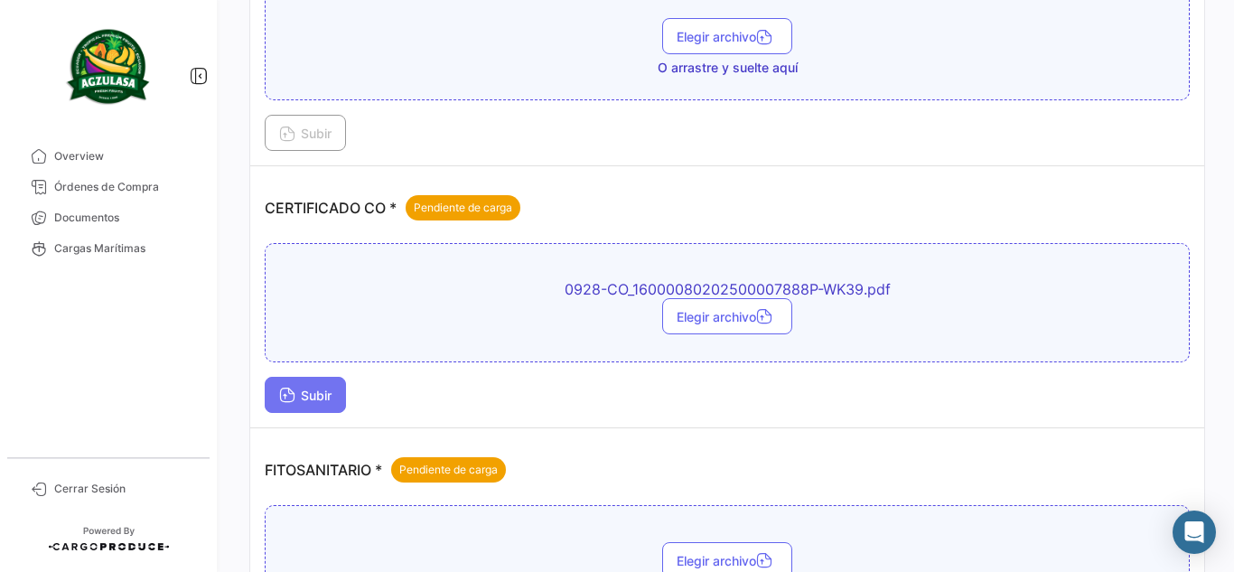
click at [307, 385] on button "Subir" at bounding box center [305, 395] width 81 height 36
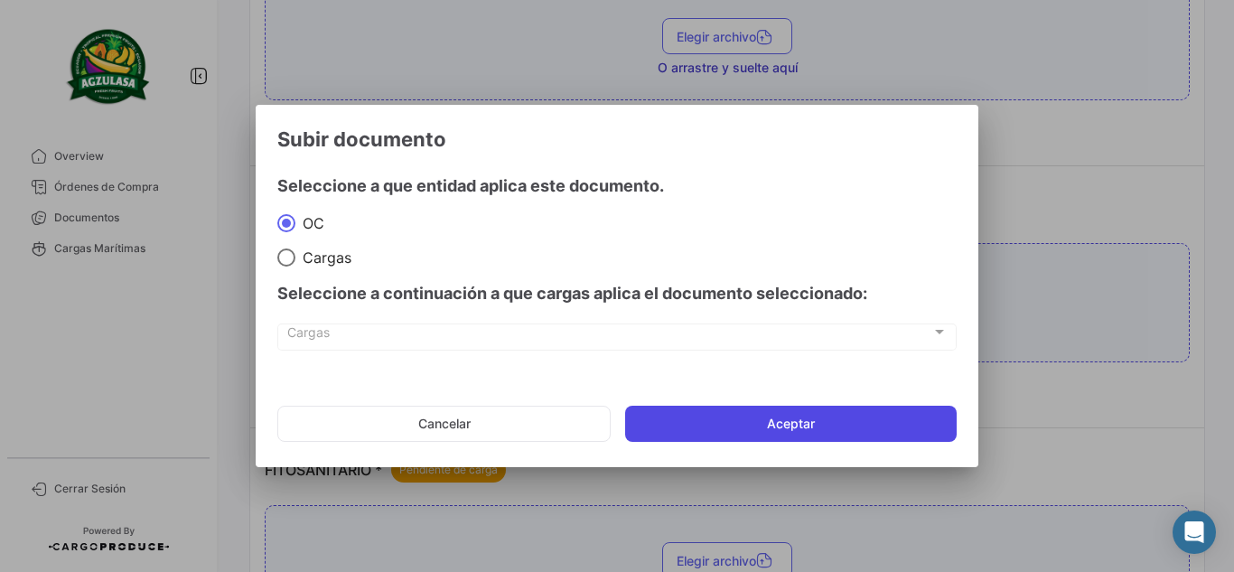
click at [672, 422] on button "Aceptar" at bounding box center [791, 424] width 332 height 36
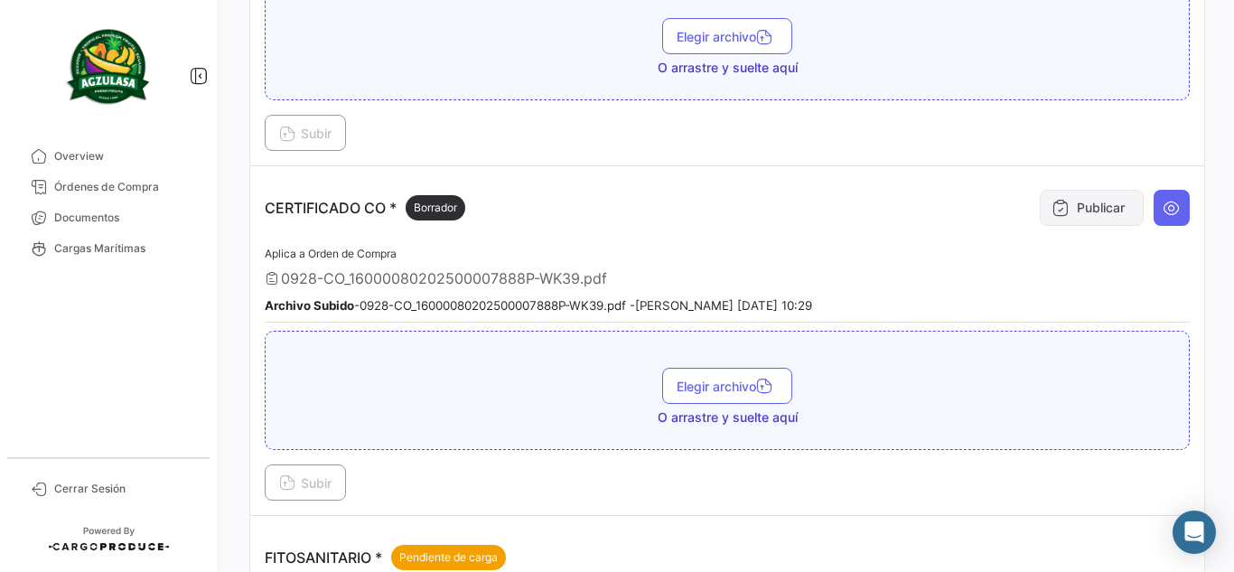
click at [1040, 214] on button "Publicar" at bounding box center [1092, 208] width 104 height 36
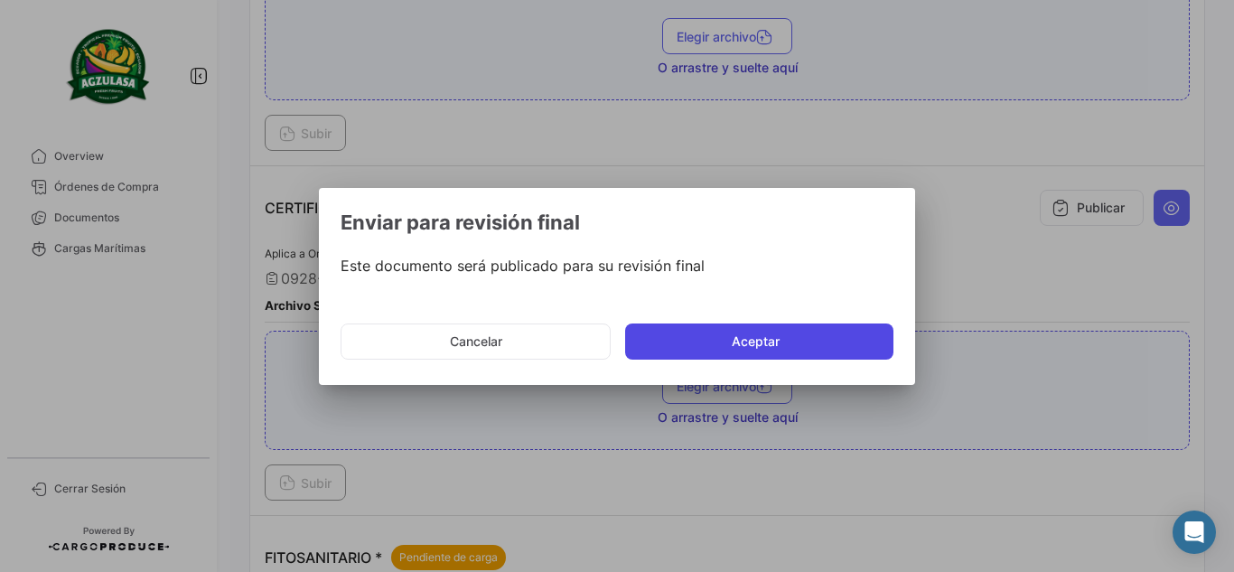
click at [663, 339] on button "Aceptar" at bounding box center [759, 342] width 268 height 36
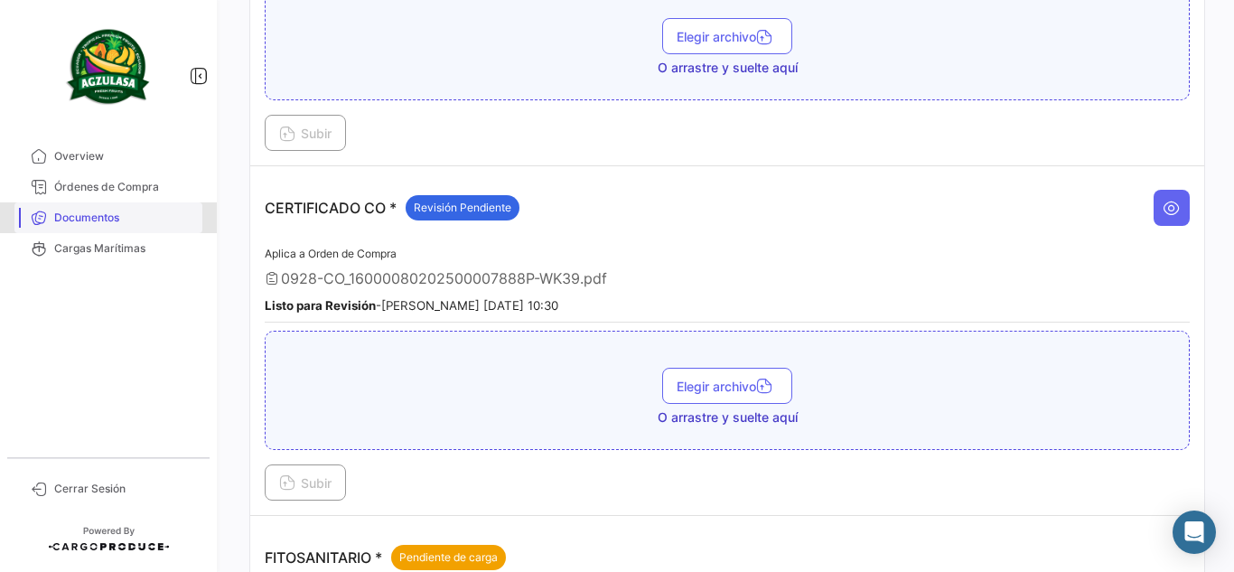
click at [149, 224] on span "Documentos" at bounding box center [124, 218] width 141 height 16
